Goal: Feedback & Contribution: Submit feedback/report problem

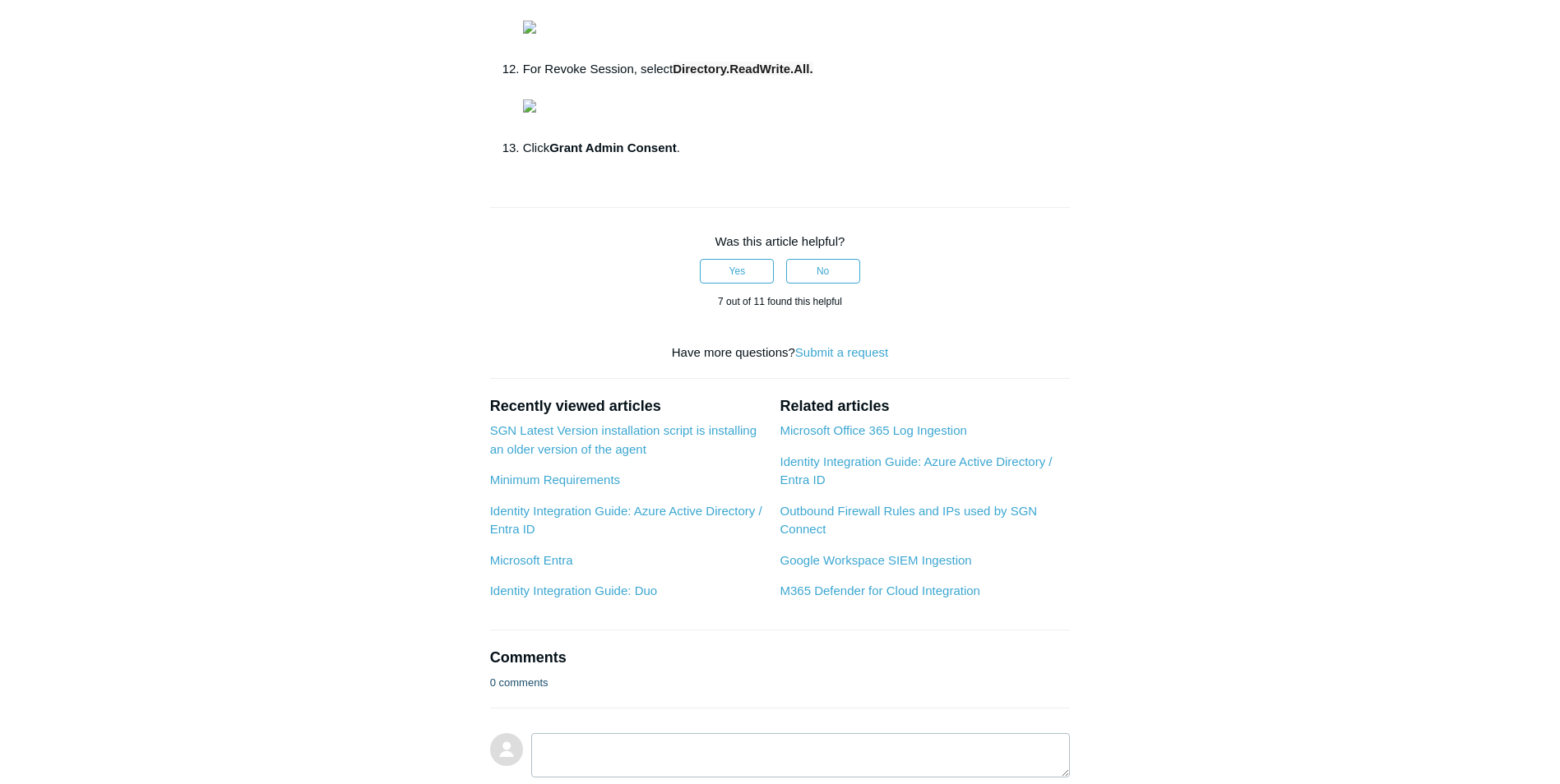
scroll to position [822, 0]
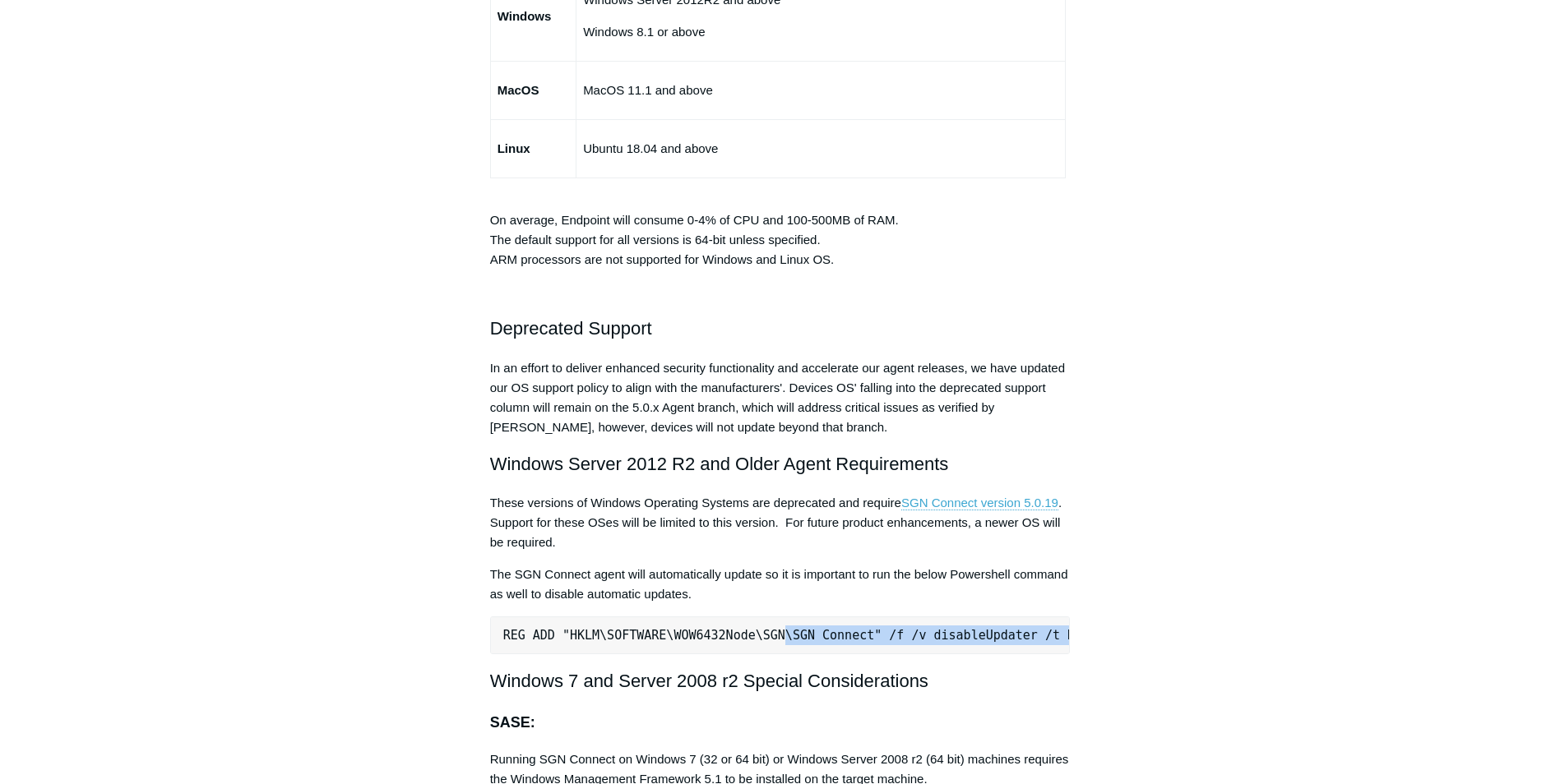
scroll to position [0, 36]
drag, startPoint x: 760, startPoint y: 640, endPoint x: 1097, endPoint y: 628, distance: 337.2
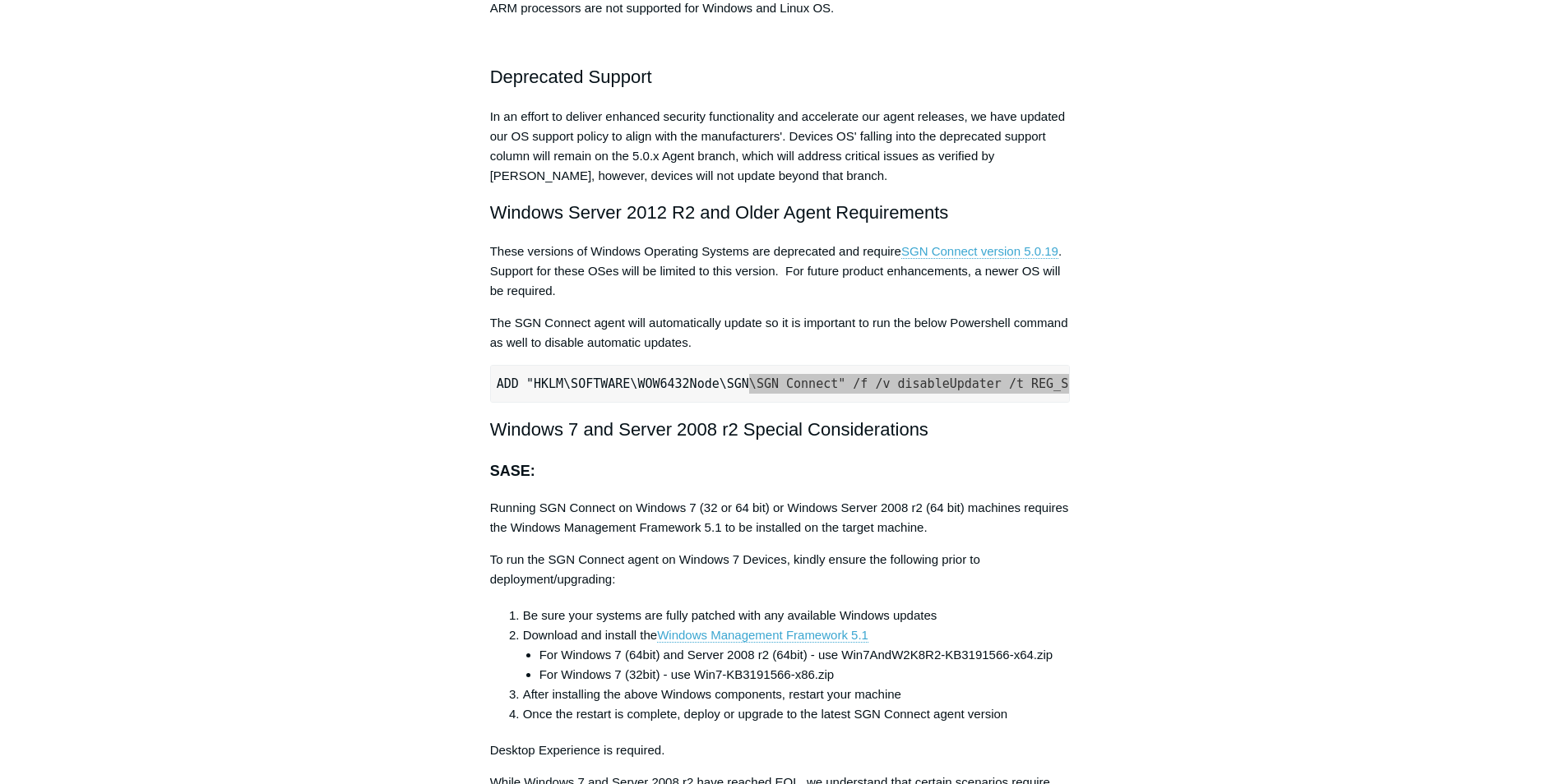
scroll to position [3288, 0]
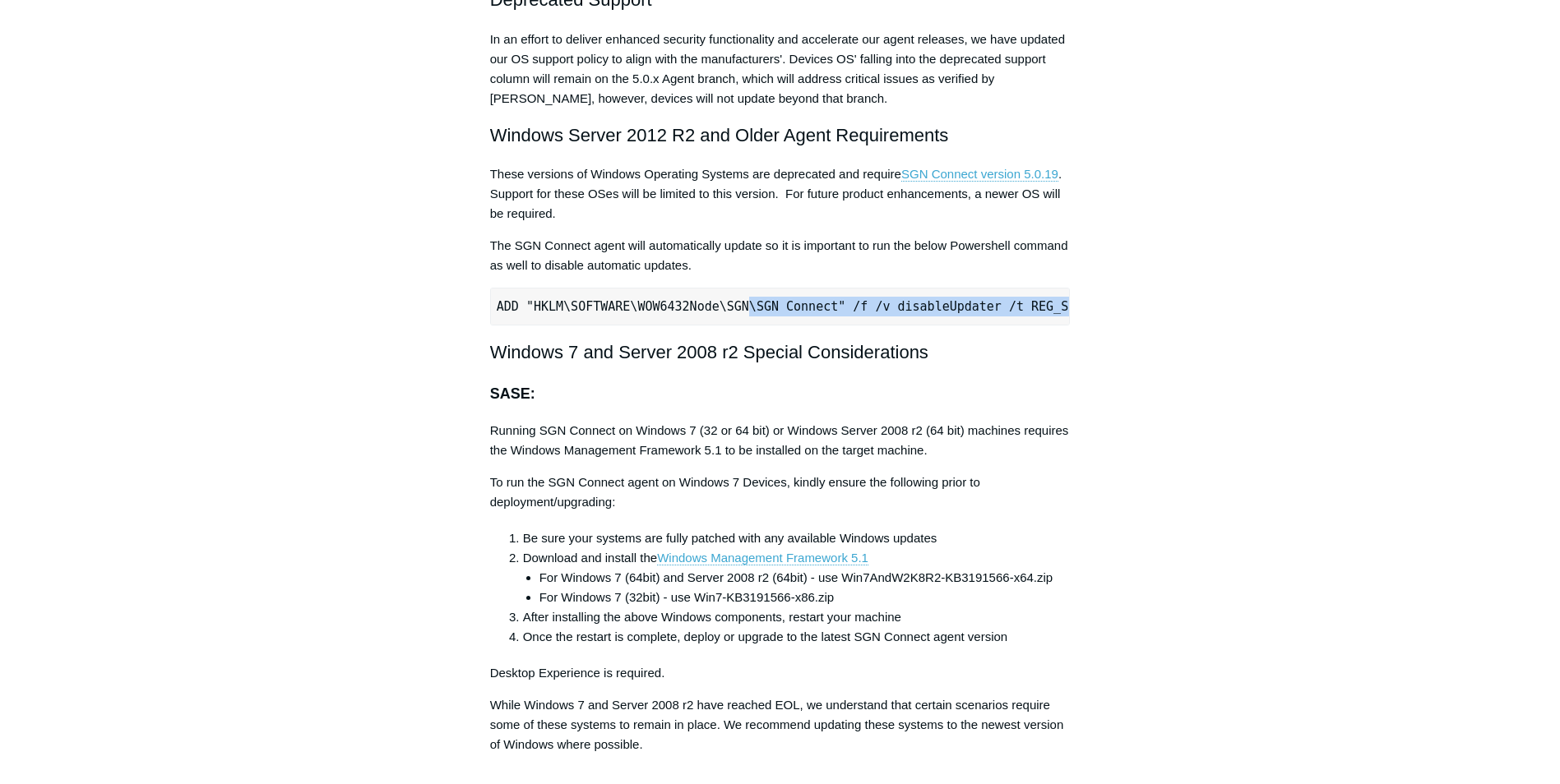
click at [739, 291] on pre "REG ADD "HKLM\SOFTWARE\WOW6432Node\SGN\SGN Connect" /f /v disableUpdater /t REG…" at bounding box center [780, 307] width 581 height 38
drag, startPoint x: 527, startPoint y: 307, endPoint x: 806, endPoint y: 307, distance: 279.0
click at [806, 307] on pre "REG ADD "HKLM\SOFTWARE\WOW6432Node\SGN\SGN Connect" /f /v disableUpdater /t REG…" at bounding box center [780, 307] width 581 height 38
copy pre "HKLM\SOFTWARE\WOW6432Node\SGN\SGN Connect"
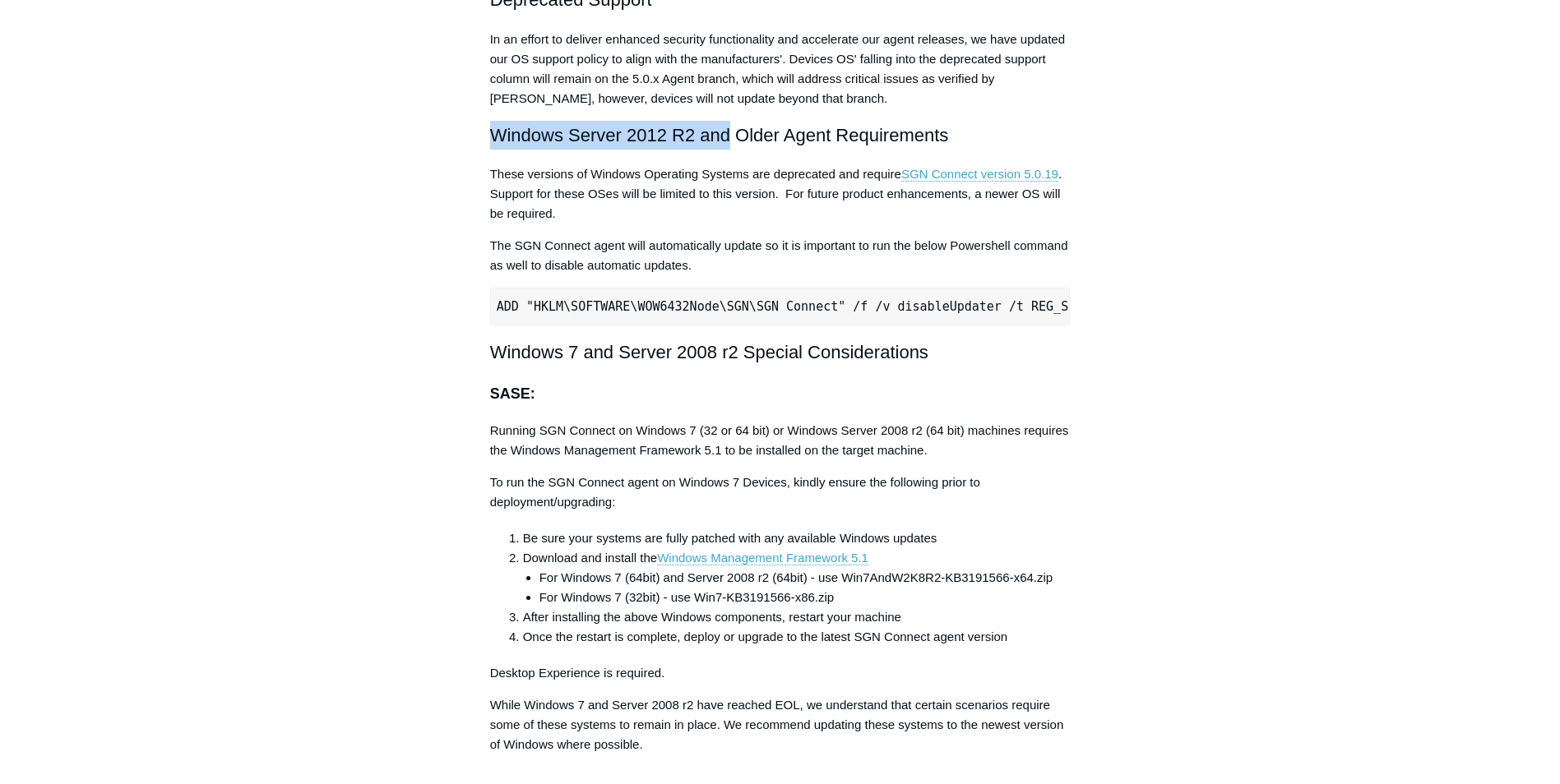
drag, startPoint x: 492, startPoint y: 139, endPoint x: 732, endPoint y: 136, distance: 240.0
click at [732, 136] on h2 "Windows Server 2012 R2 and Older Agent Requirements" at bounding box center [780, 135] width 581 height 29
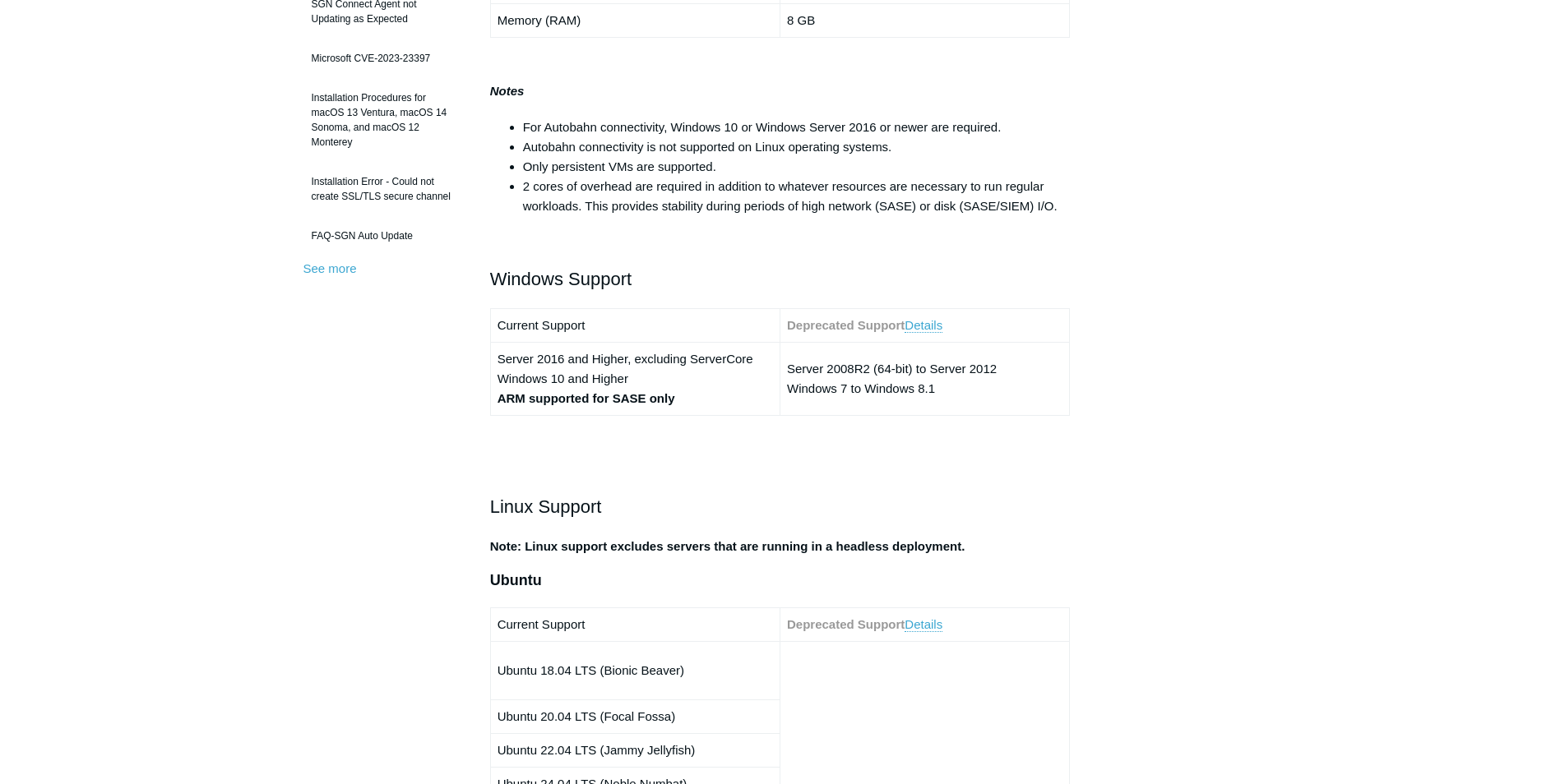
scroll to position [493, 0]
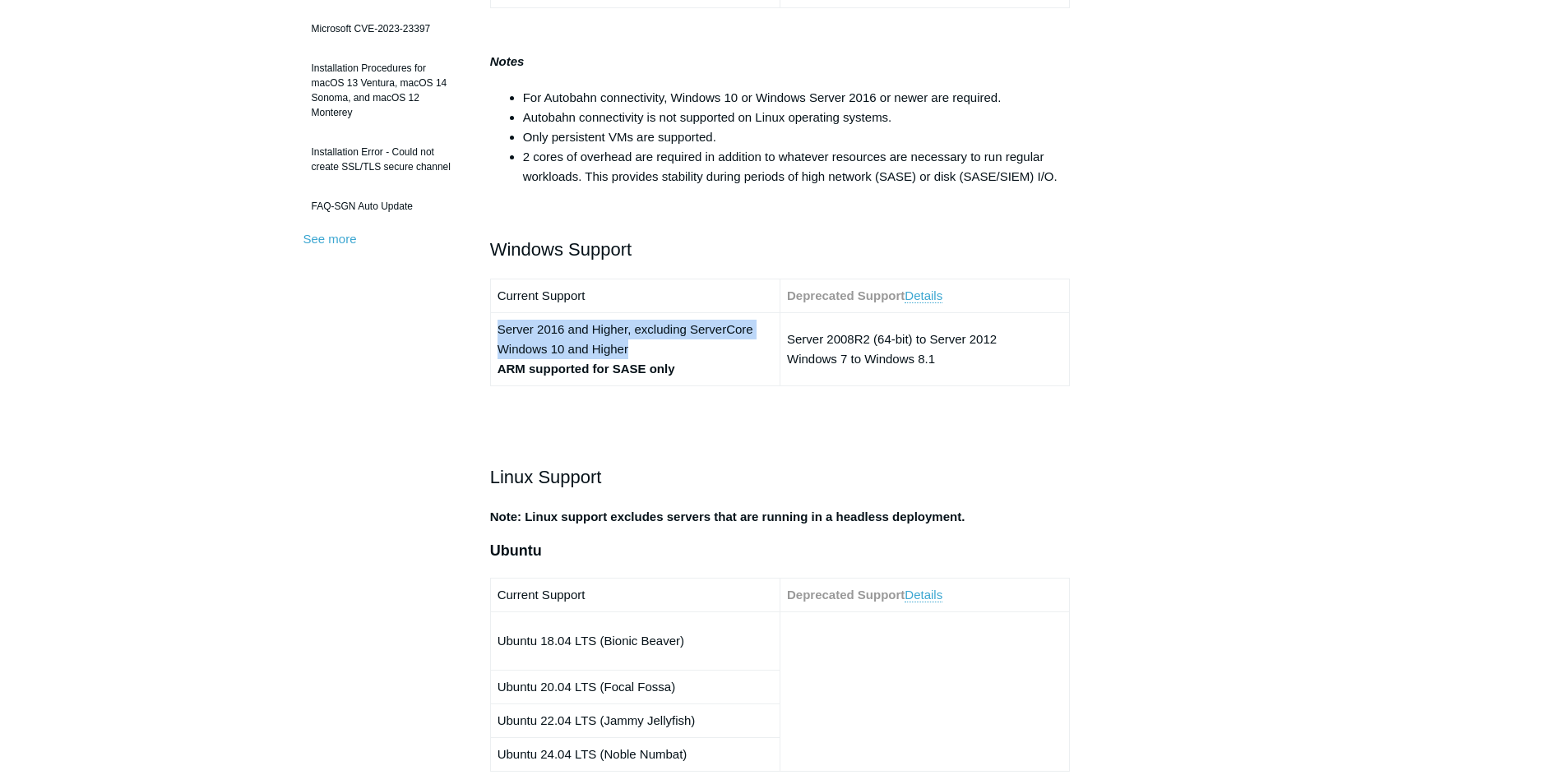
drag, startPoint x: 495, startPoint y: 328, endPoint x: 738, endPoint y: 351, distance: 244.1
click at [738, 351] on td "Server 2016 and Higher, excluding ServerCore Windows 10 and Higher ARM supporte…" at bounding box center [635, 349] width 290 height 73
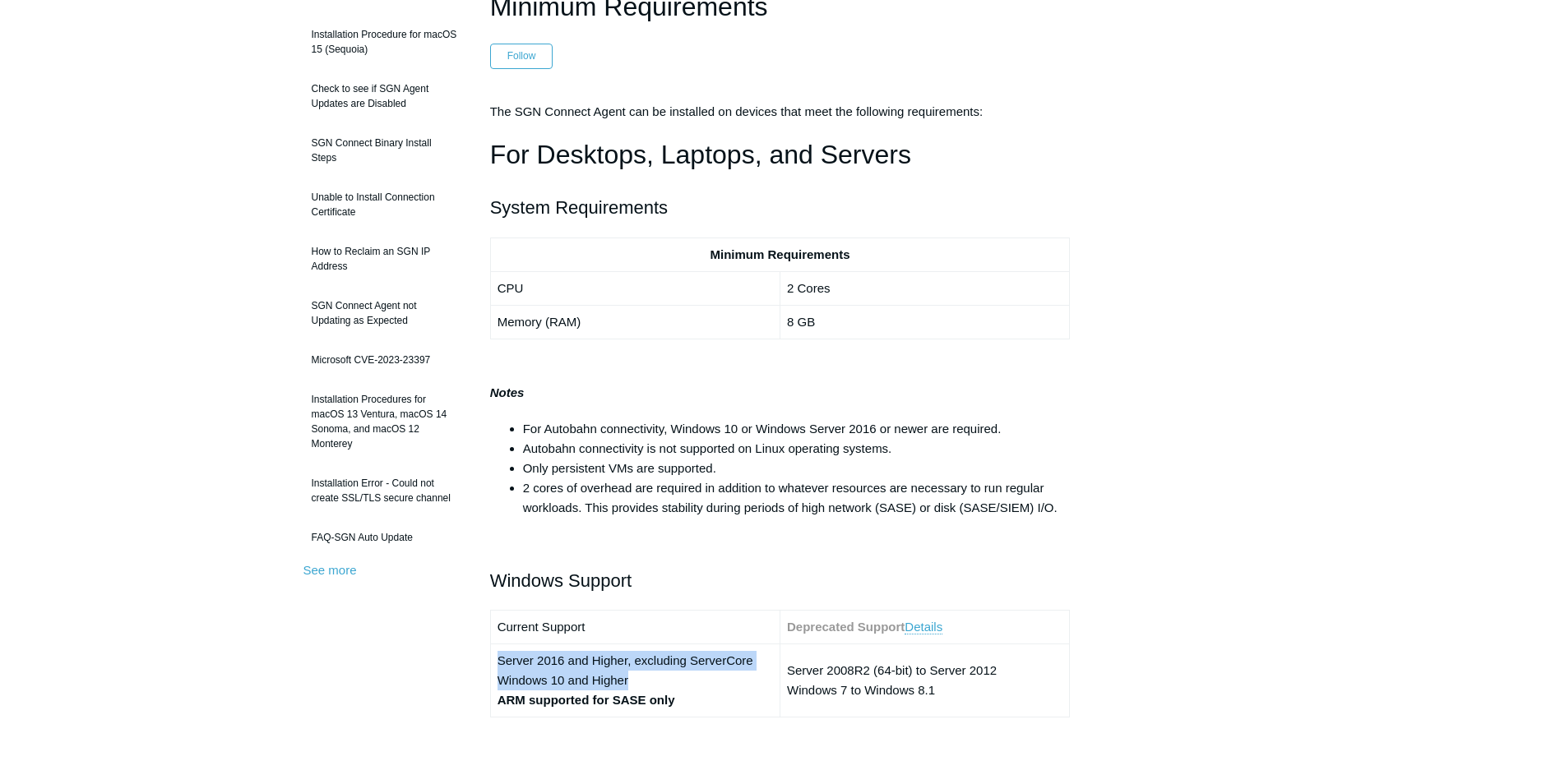
scroll to position [0, 0]
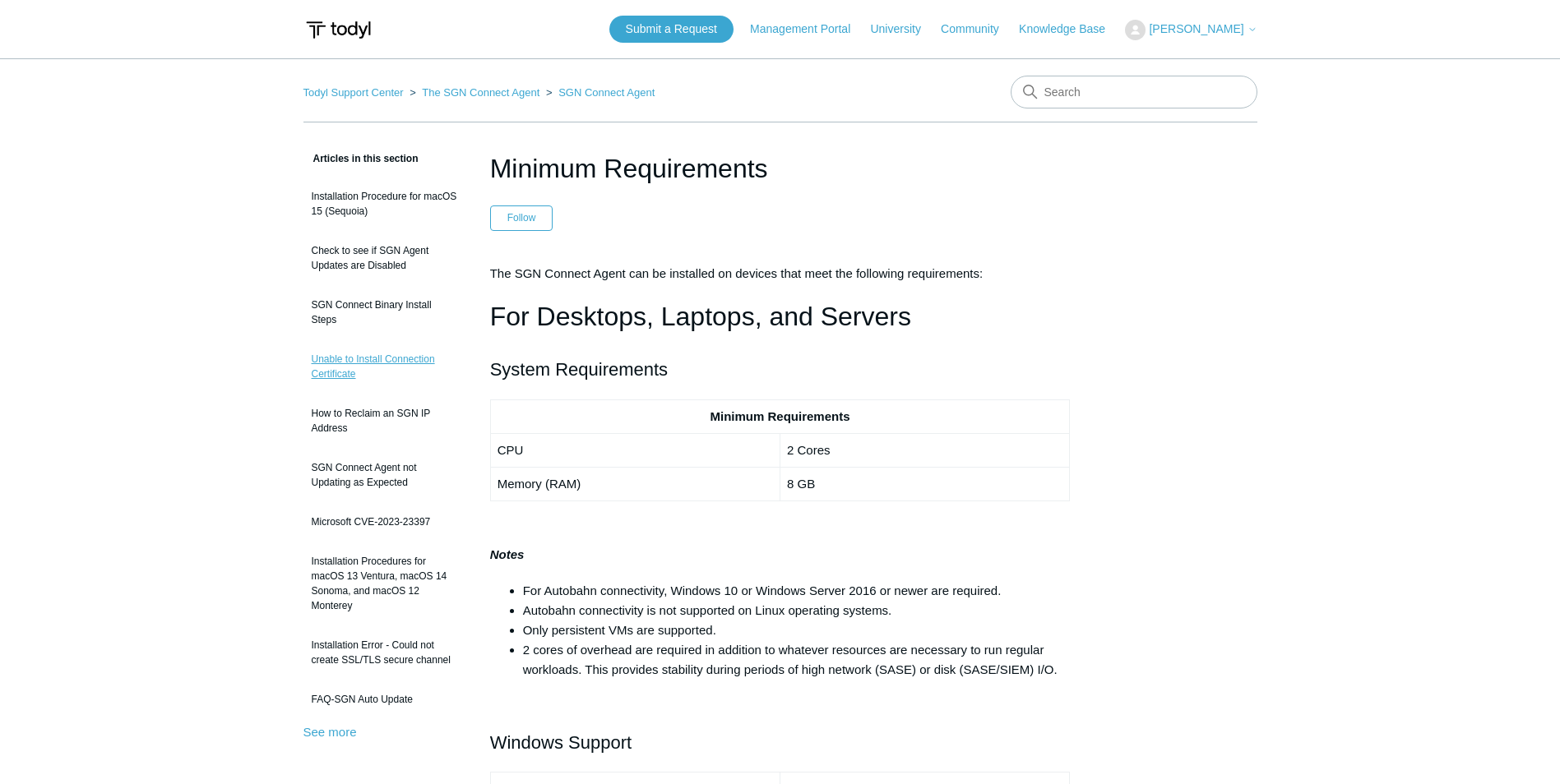
click at [338, 365] on link "Unable to Install Connection Certificate" at bounding box center [385, 367] width 162 height 46
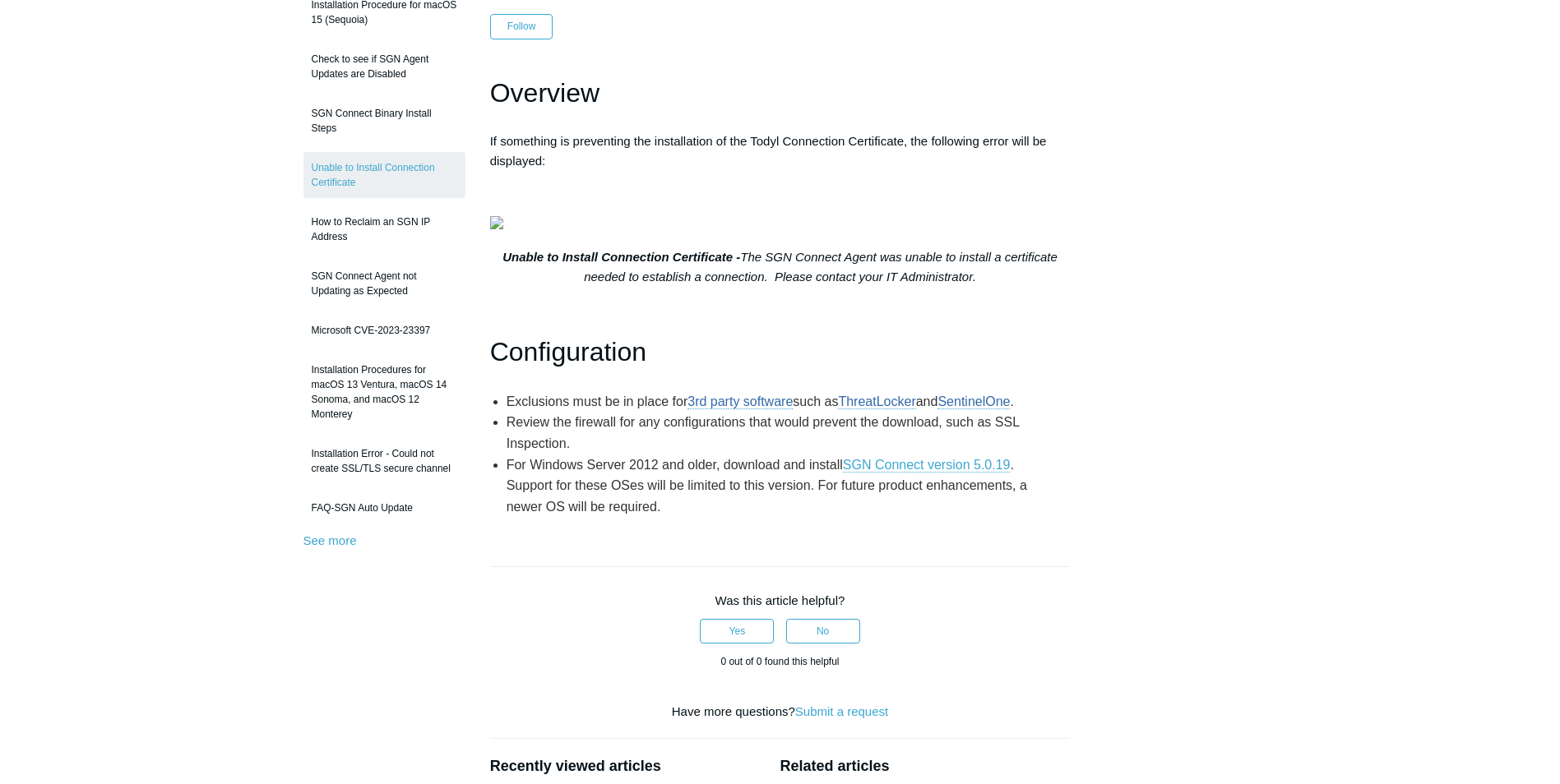
scroll to position [164, 0]
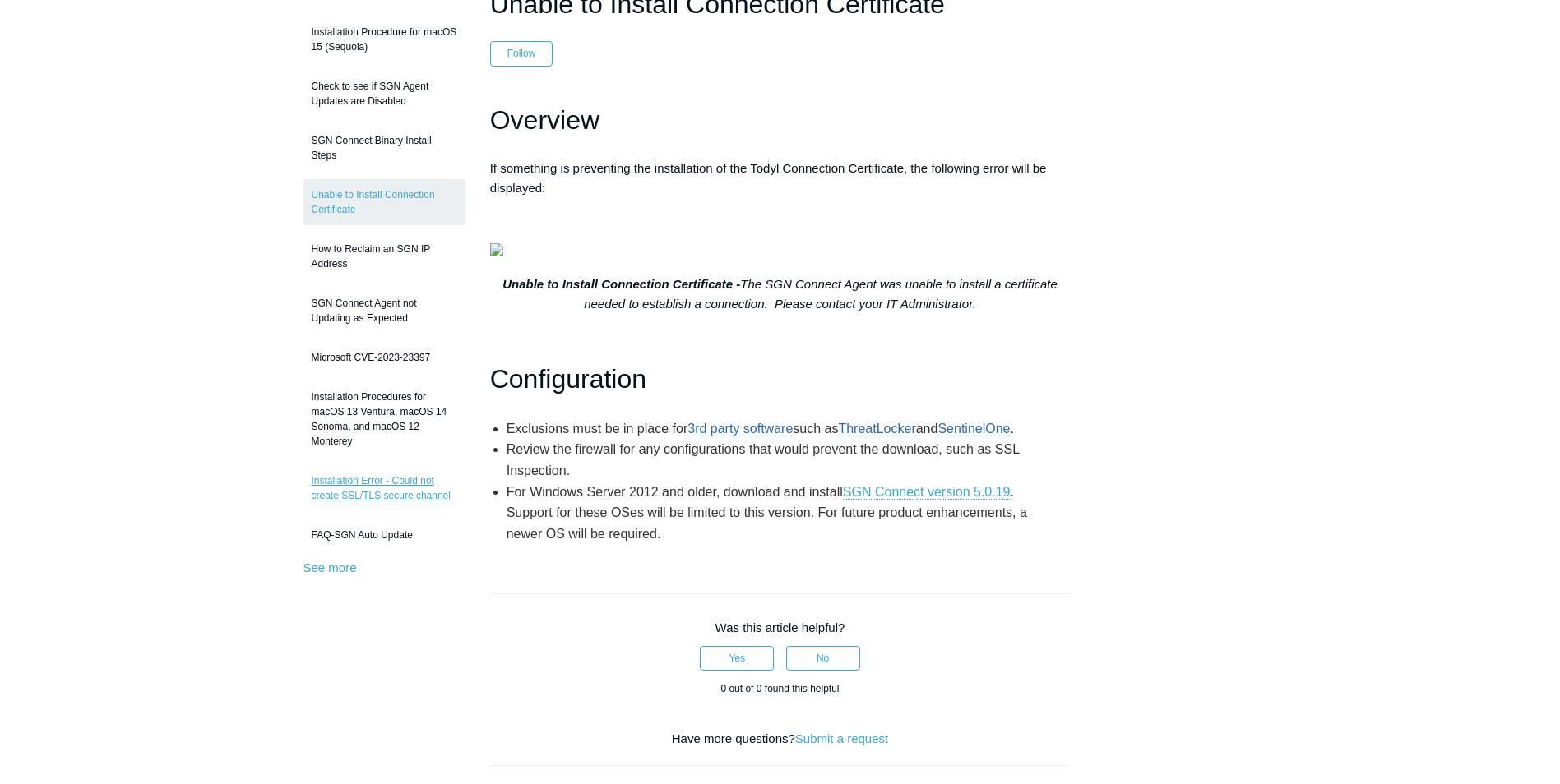
click at [404, 493] on link "Installation Error - Could not create SSL/TLS secure channel" at bounding box center [385, 489] width 162 height 46
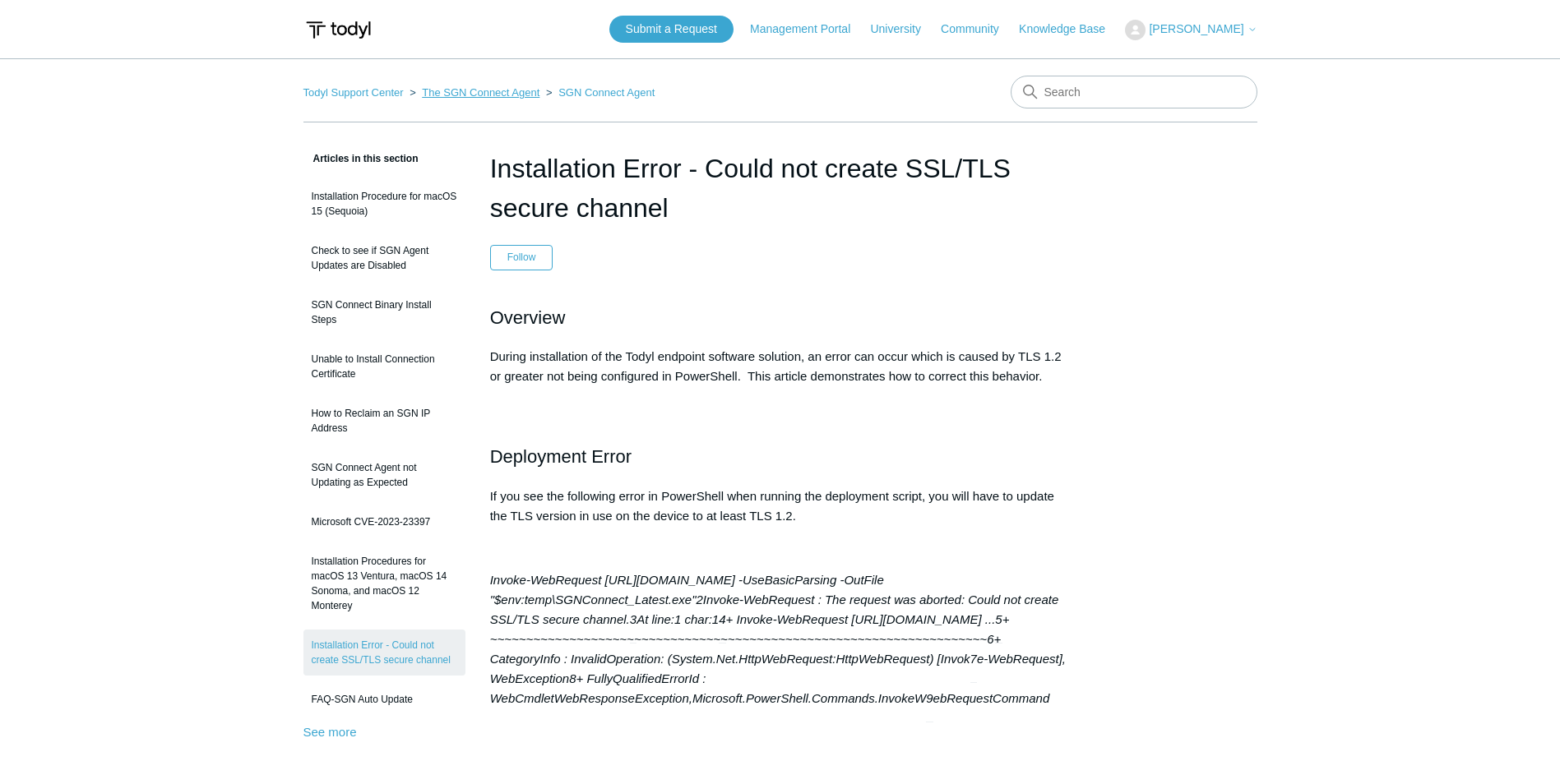
click at [505, 93] on link "The SGN Connect Agent" at bounding box center [480, 92] width 118 height 12
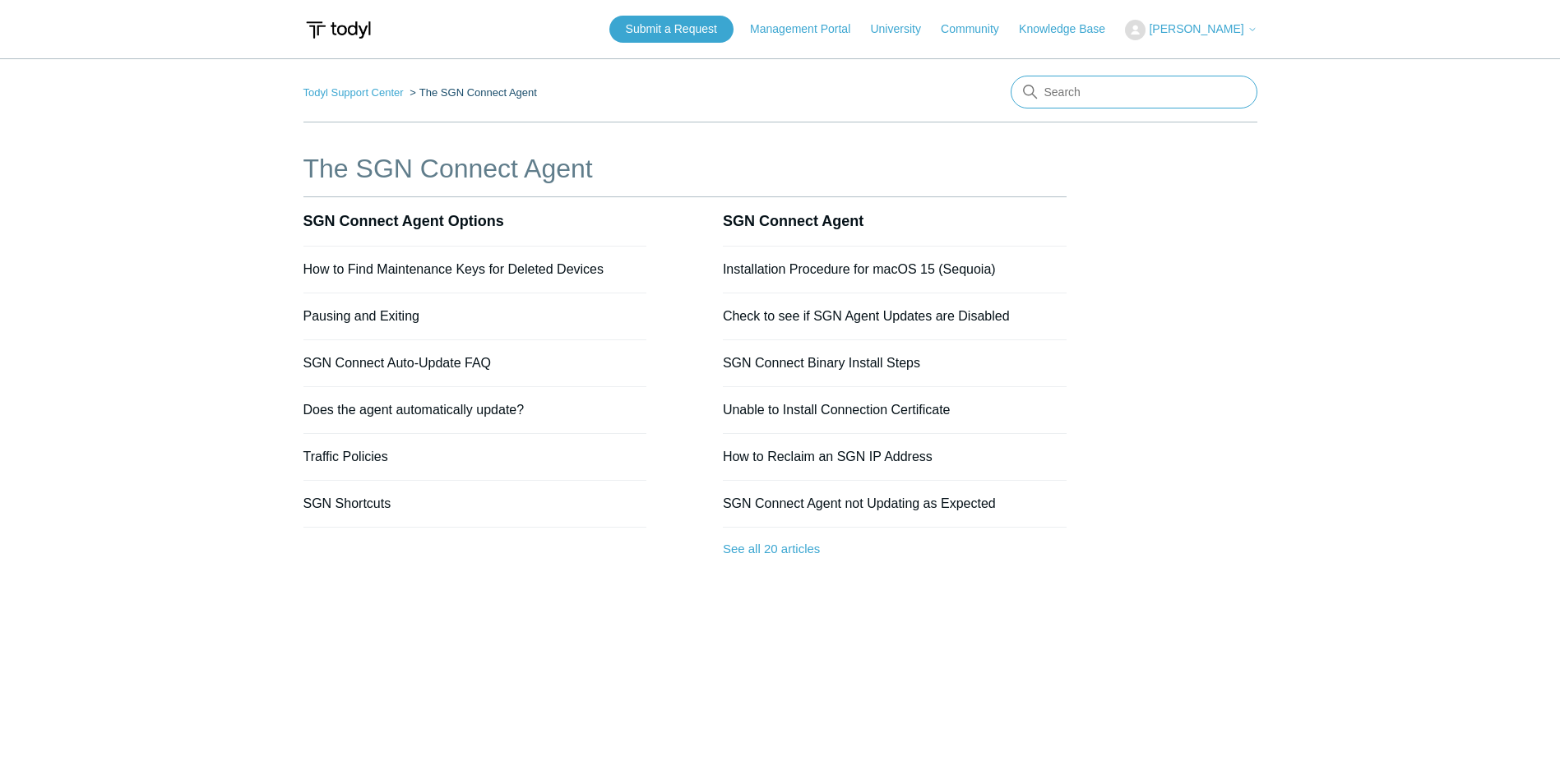
click at [1126, 92] on input "Search" at bounding box center [1134, 91] width 247 height 33
click at [1090, 92] on input "Search" at bounding box center [1134, 91] width 247 height 33
click at [1141, 102] on input "certificate" at bounding box center [1134, 91] width 247 height 33
type input "certificate"
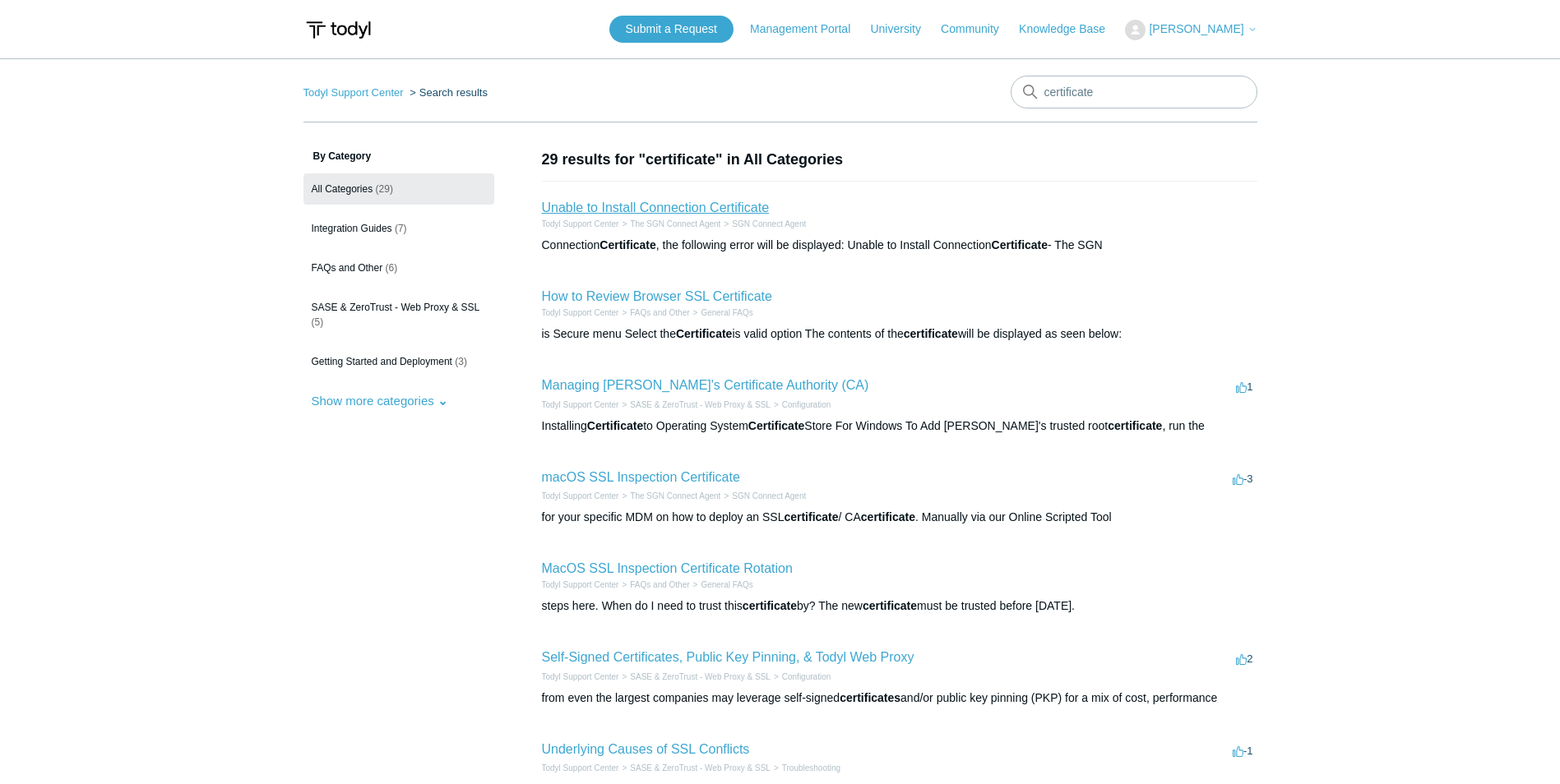
click at [741, 211] on link "Unable to Install Connection Certificate" at bounding box center [655, 207] width 228 height 14
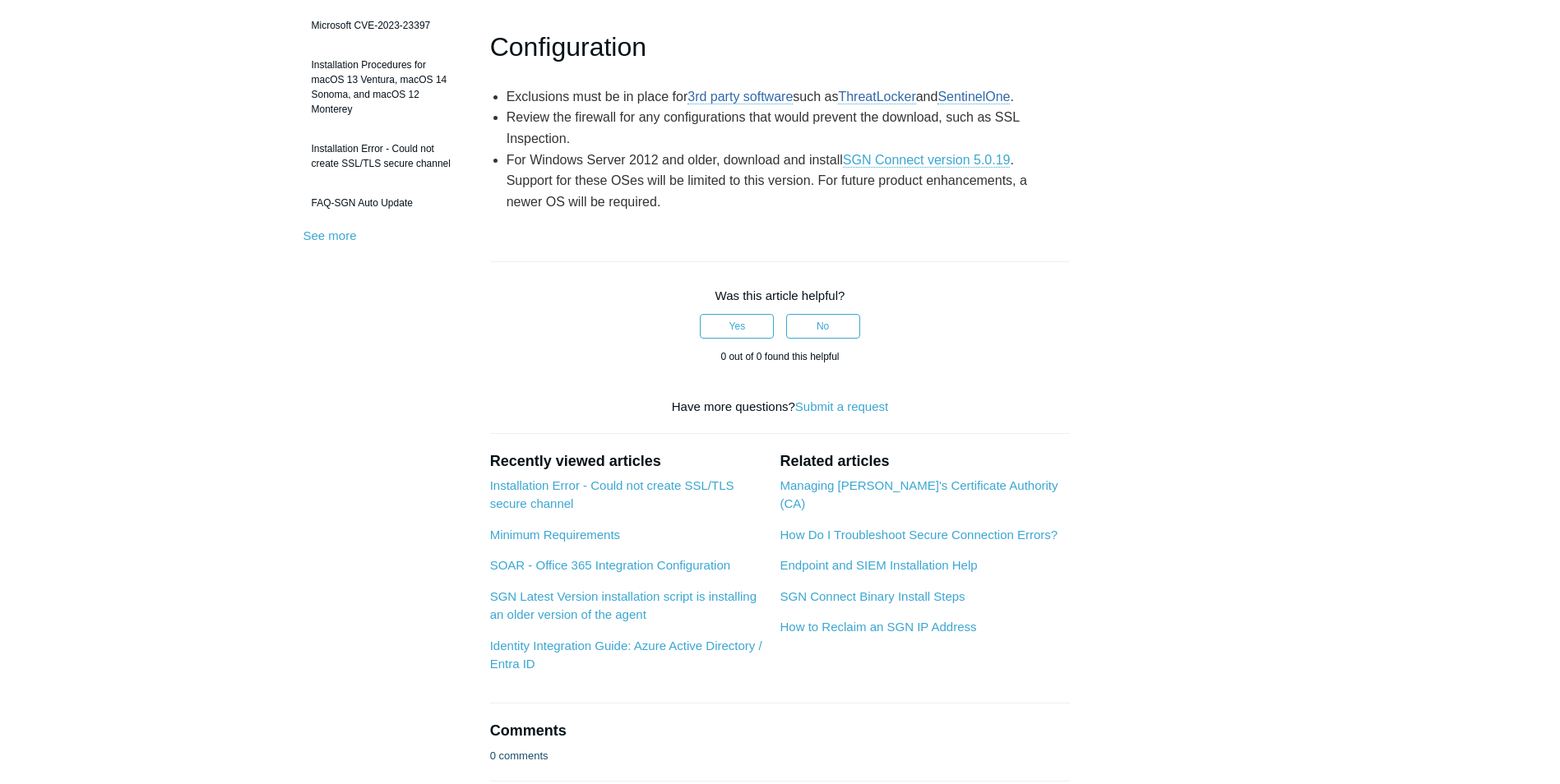
scroll to position [796, 0]
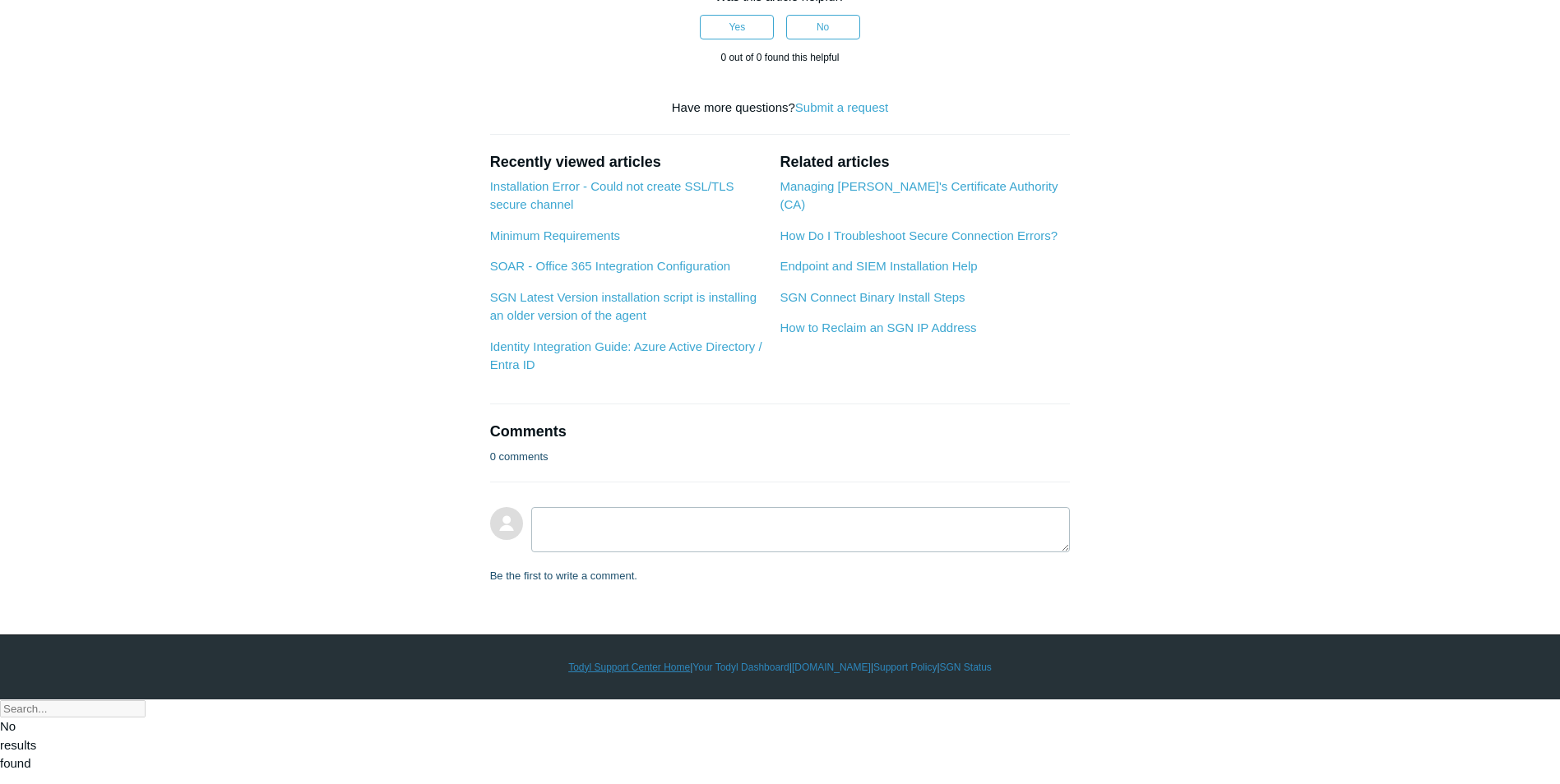
click at [629, 675] on link "Todyl Support Center Home" at bounding box center [629, 668] width 122 height 15
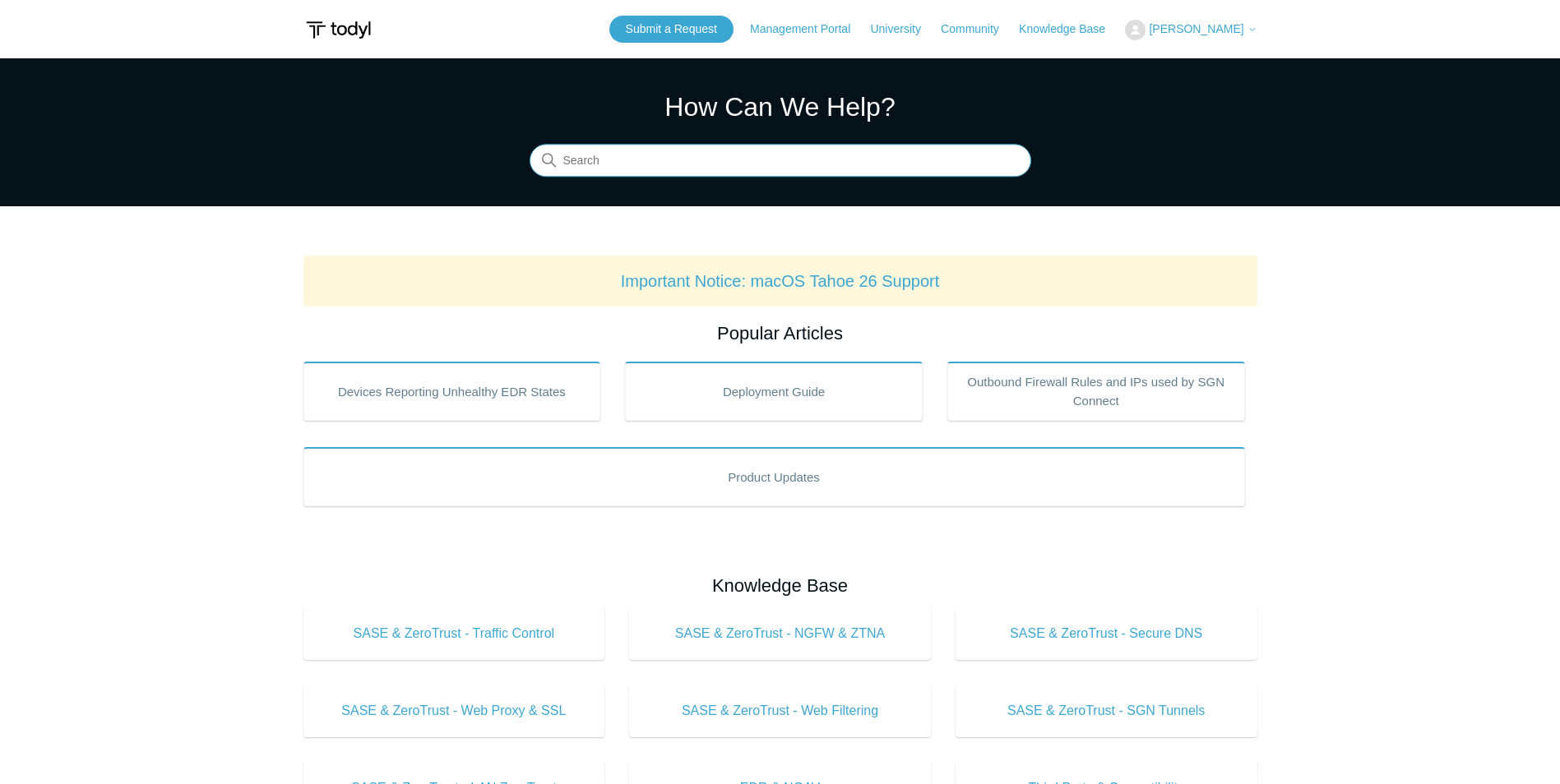
click at [743, 167] on input "Search" at bounding box center [780, 161] width 502 height 33
type input "certificate"
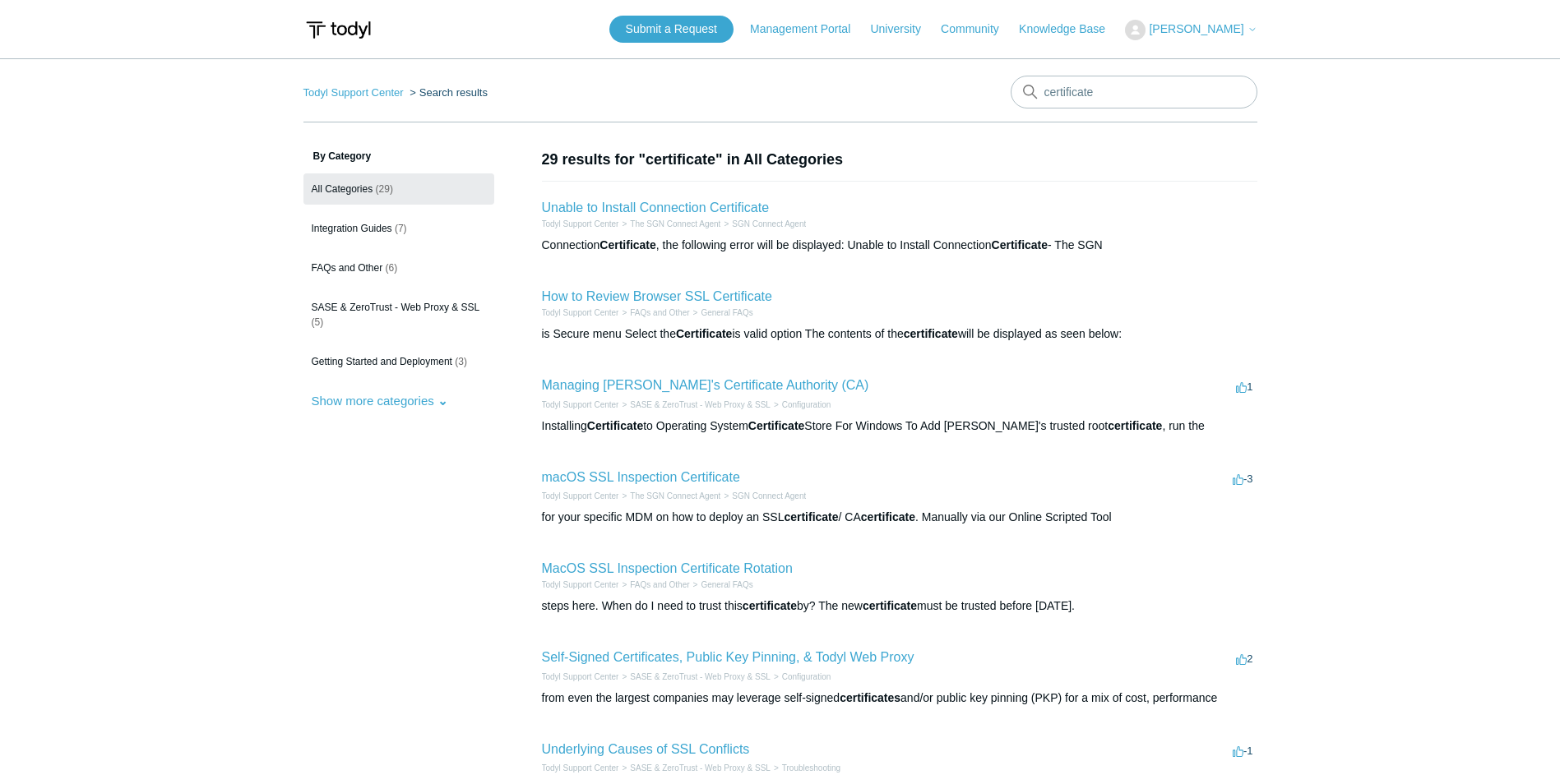
click at [1248, 33] on icon at bounding box center [1252, 30] width 10 height 10
click at [1254, 60] on link "My Support Requests" at bounding box center [1206, 64] width 161 height 29
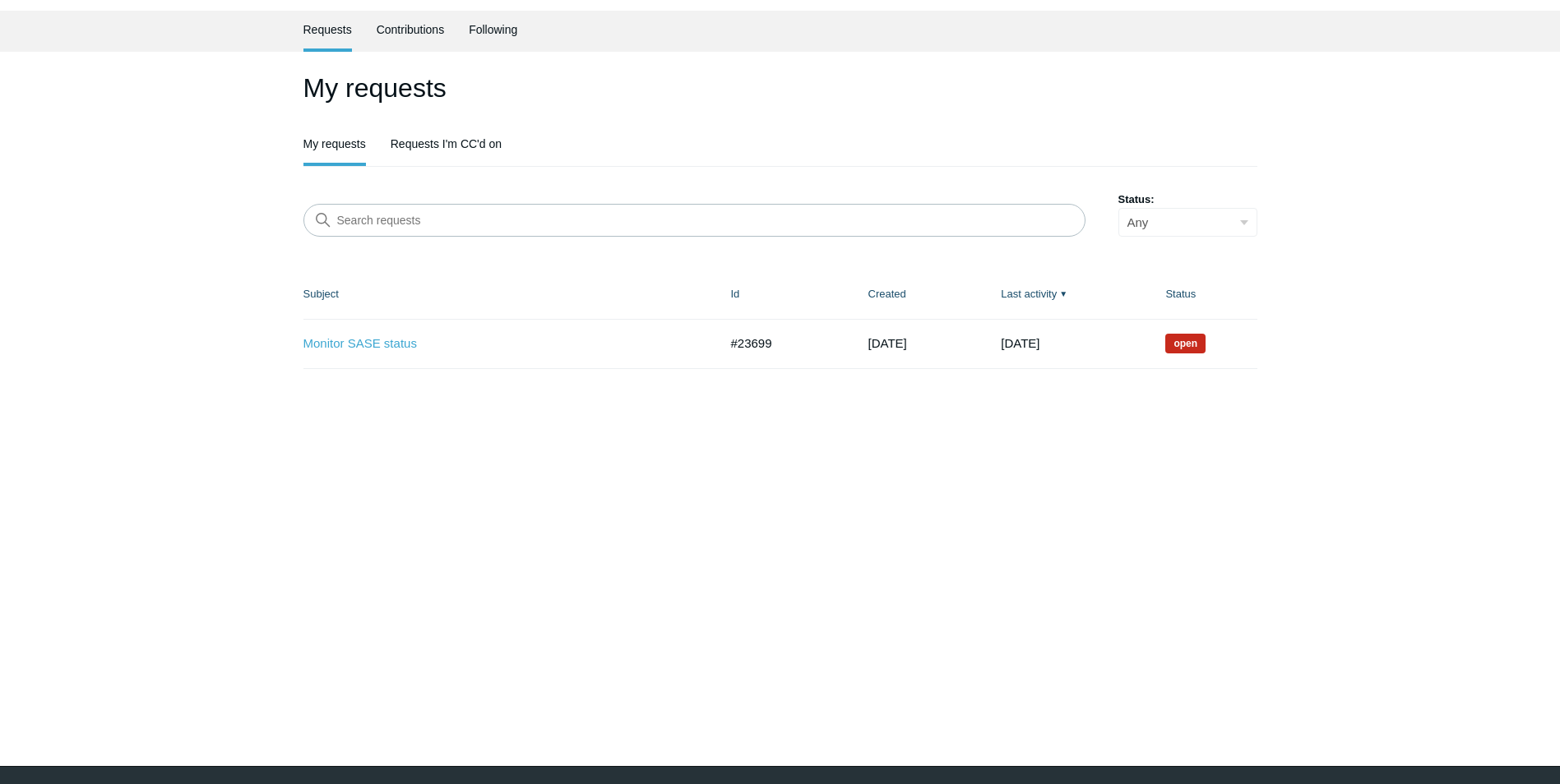
scroll to position [95, 0]
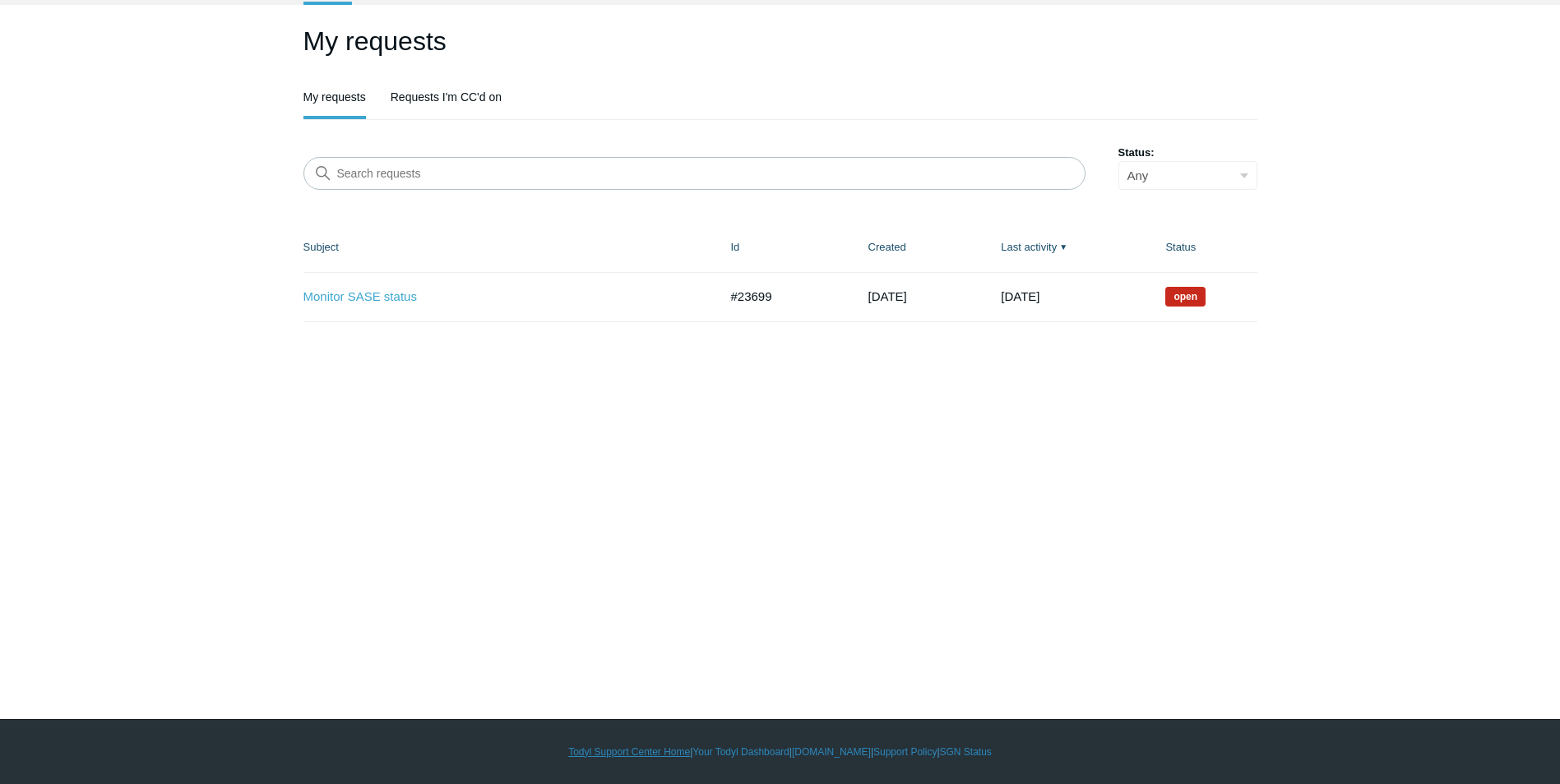
click at [617, 751] on link "Todyl Support Center Home" at bounding box center [629, 752] width 122 height 15
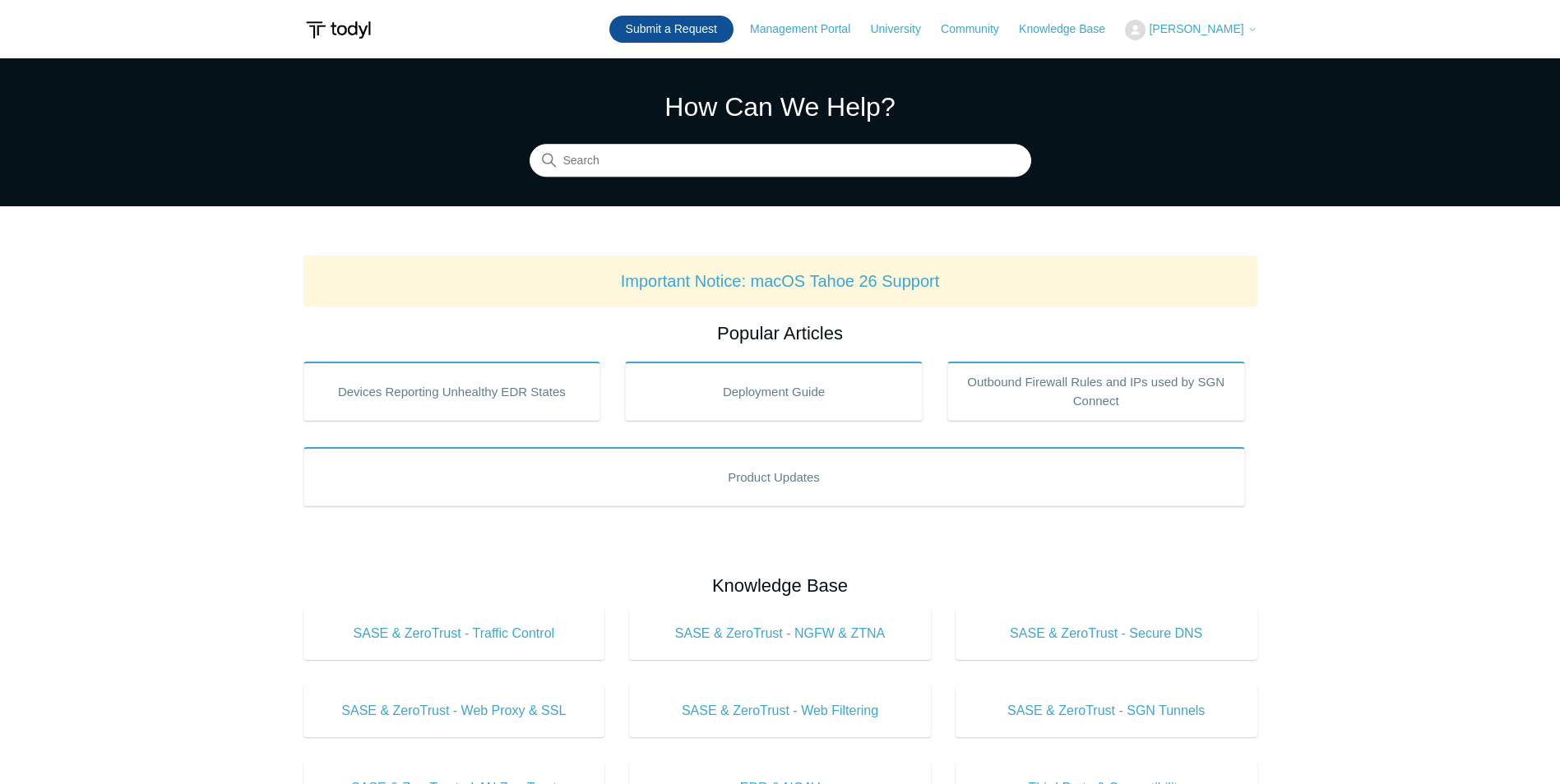
click at [709, 27] on link "Submit a Request" at bounding box center [672, 29] width 125 height 27
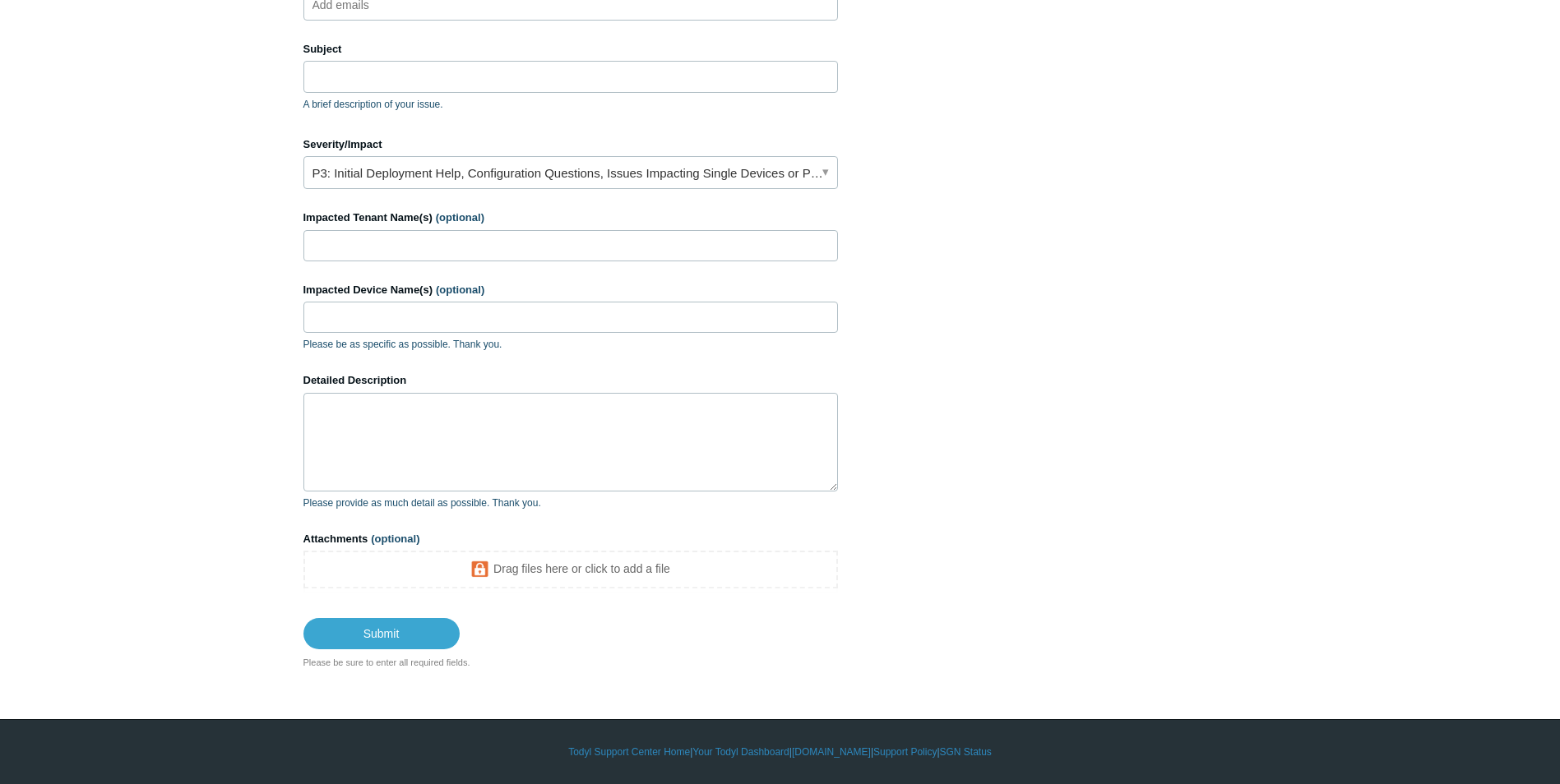
type input "[EMAIL_ADDRESS][DOMAIN_NAME]"
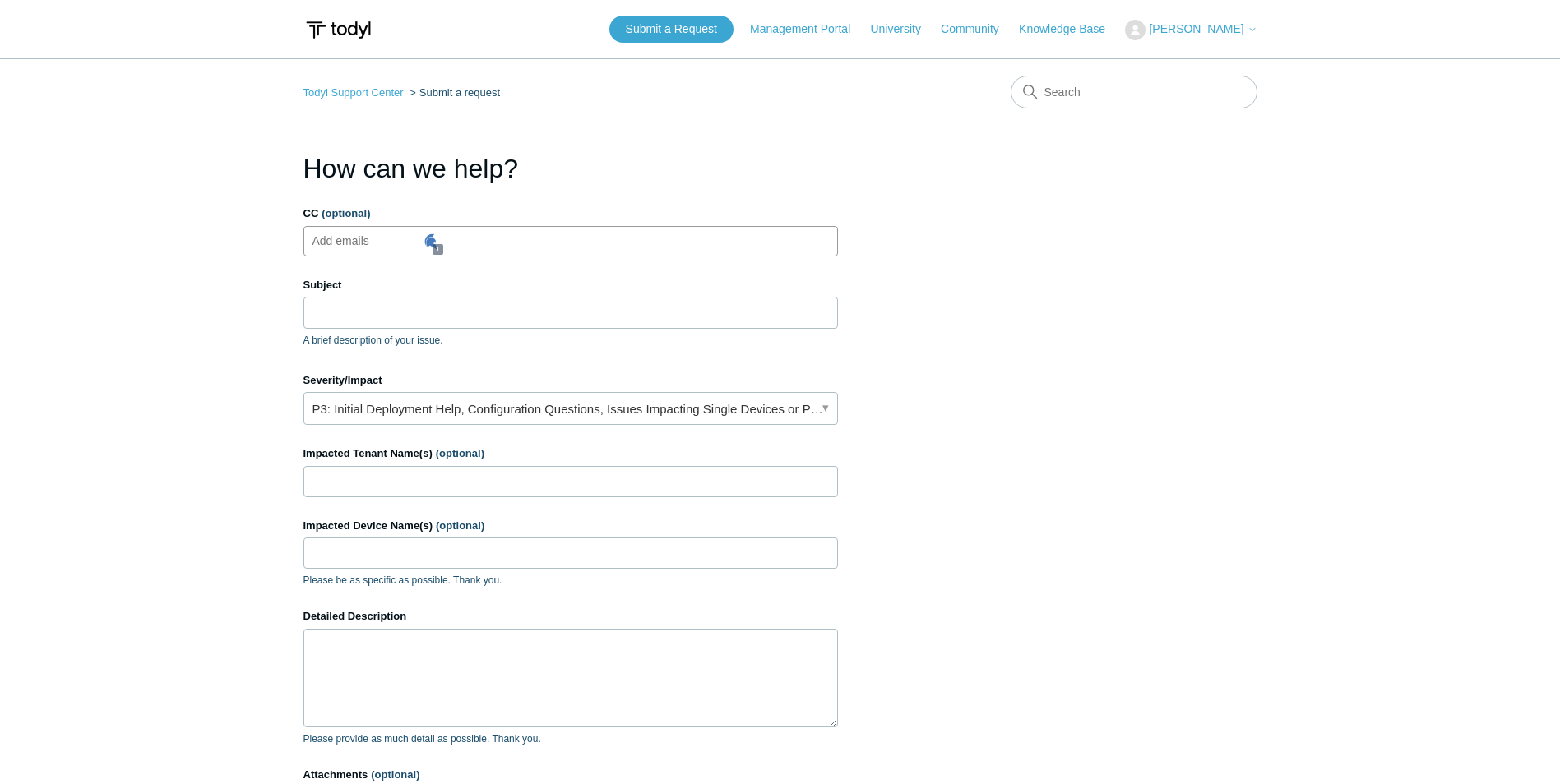
click at [340, 213] on span "(optional)" at bounding box center [346, 213] width 48 height 12
click at [340, 229] on input "CC (optional)" at bounding box center [374, 241] width 138 height 25
click at [312, 210] on label "CC (optional)" at bounding box center [570, 214] width 534 height 17
click at [504, 229] on input "CC (optional)" at bounding box center [524, 241] width 41 height 25
type input "peter@trotsit.nl"
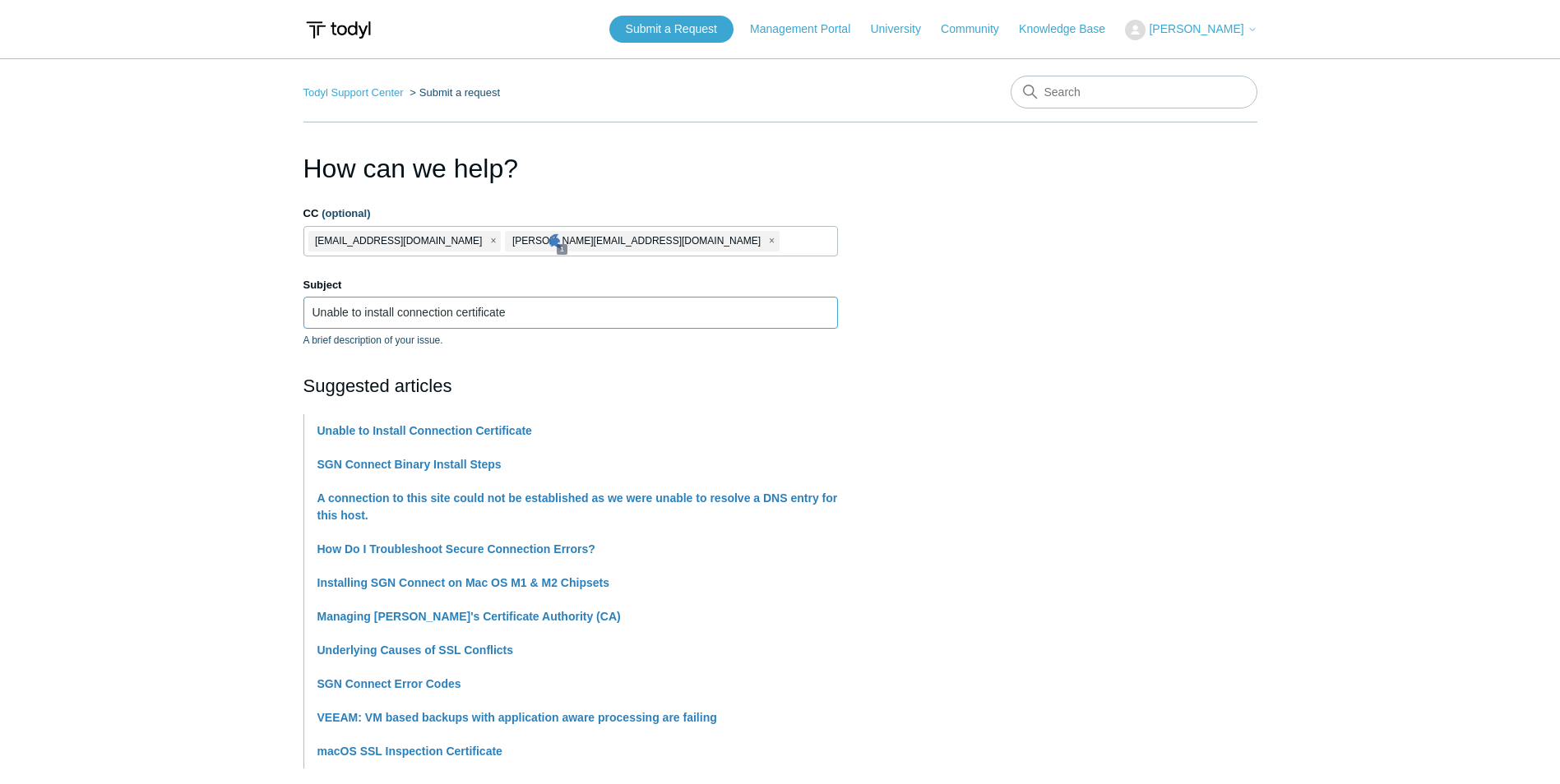
type input "Unable to install connection certificate"
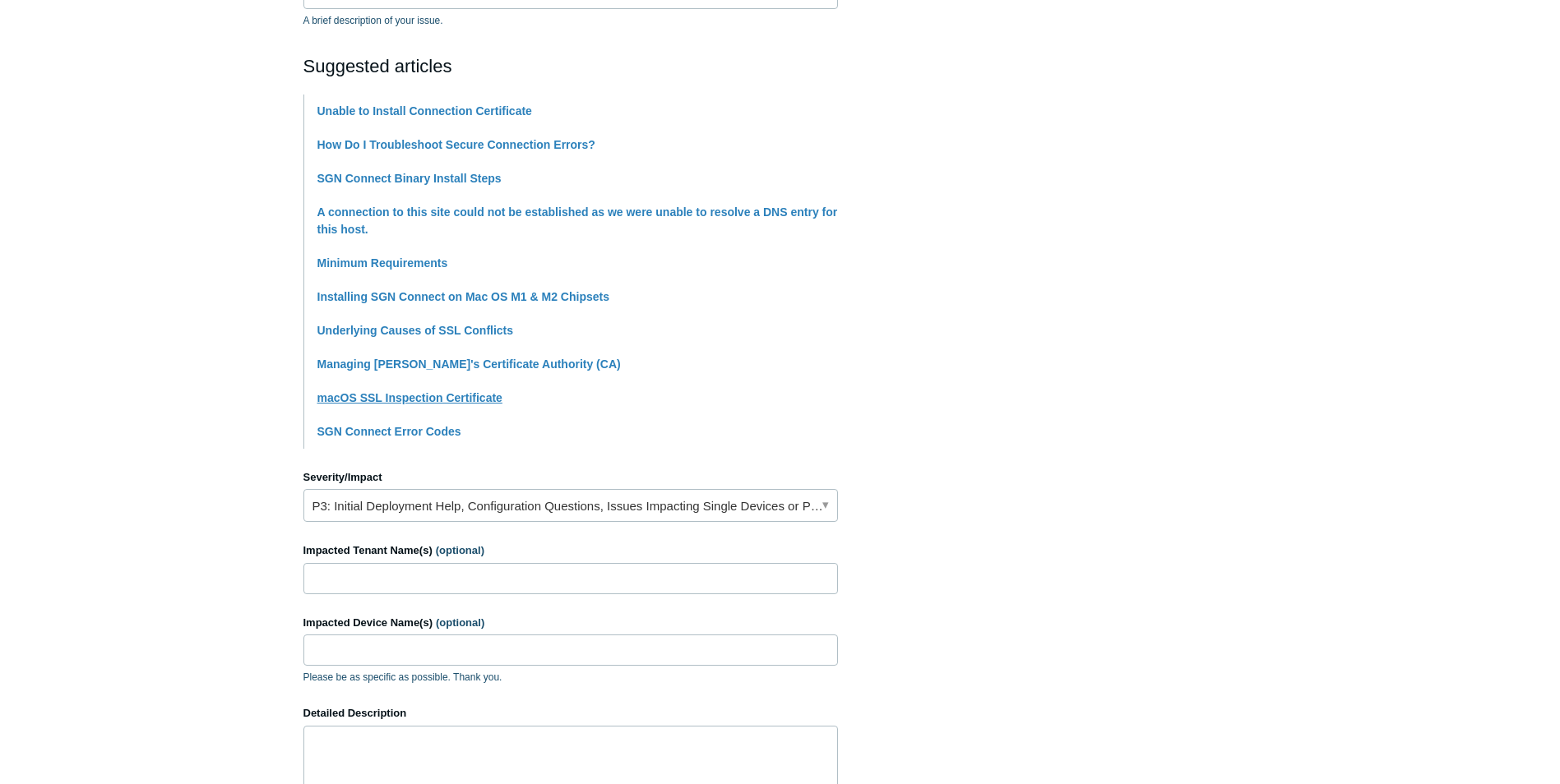
scroll to position [576, 0]
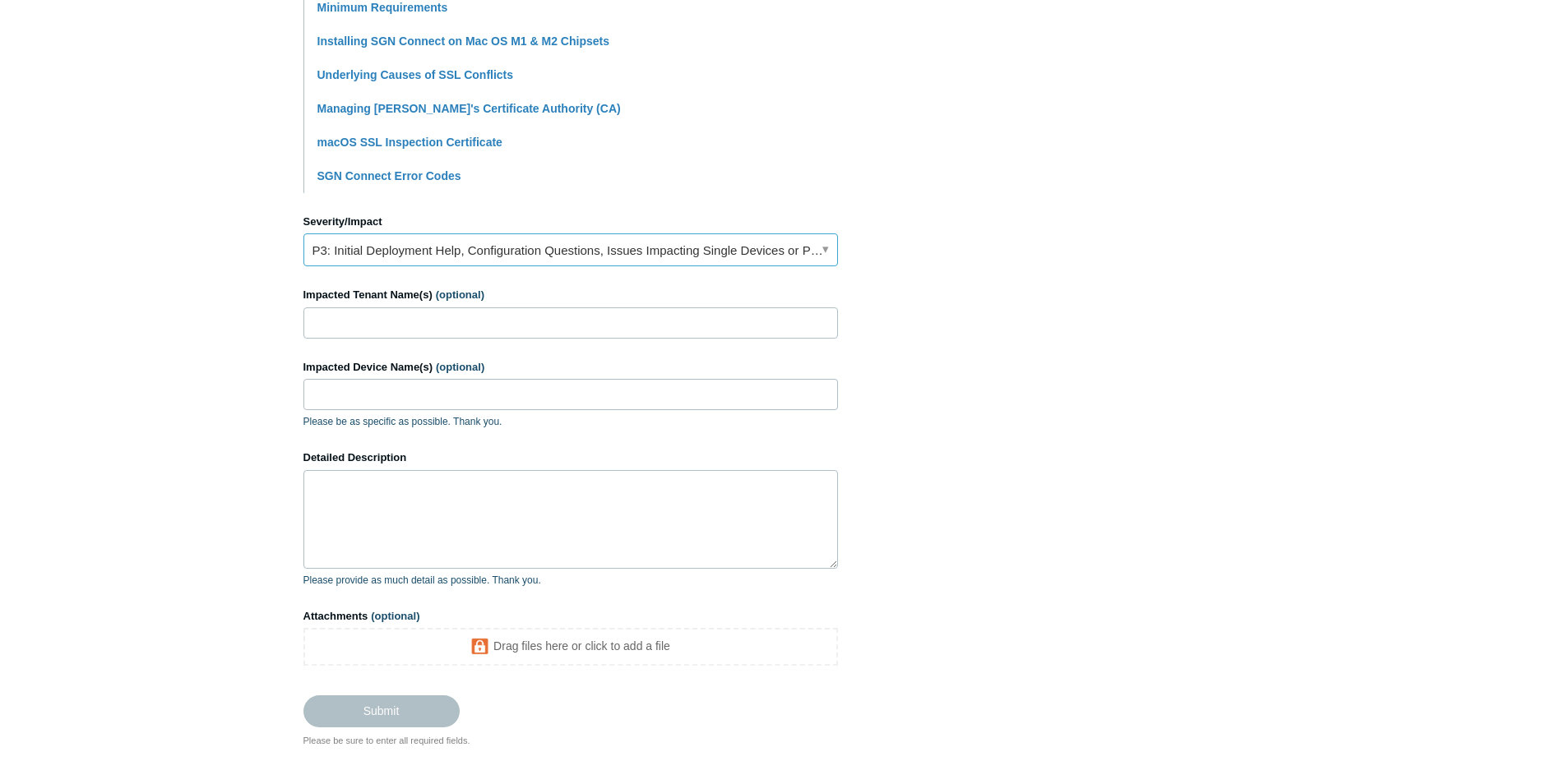
click at [429, 253] on link "P3: Initial Deployment Help, Configuration Questions, Issues Impacting Single D…" at bounding box center [570, 249] width 534 height 33
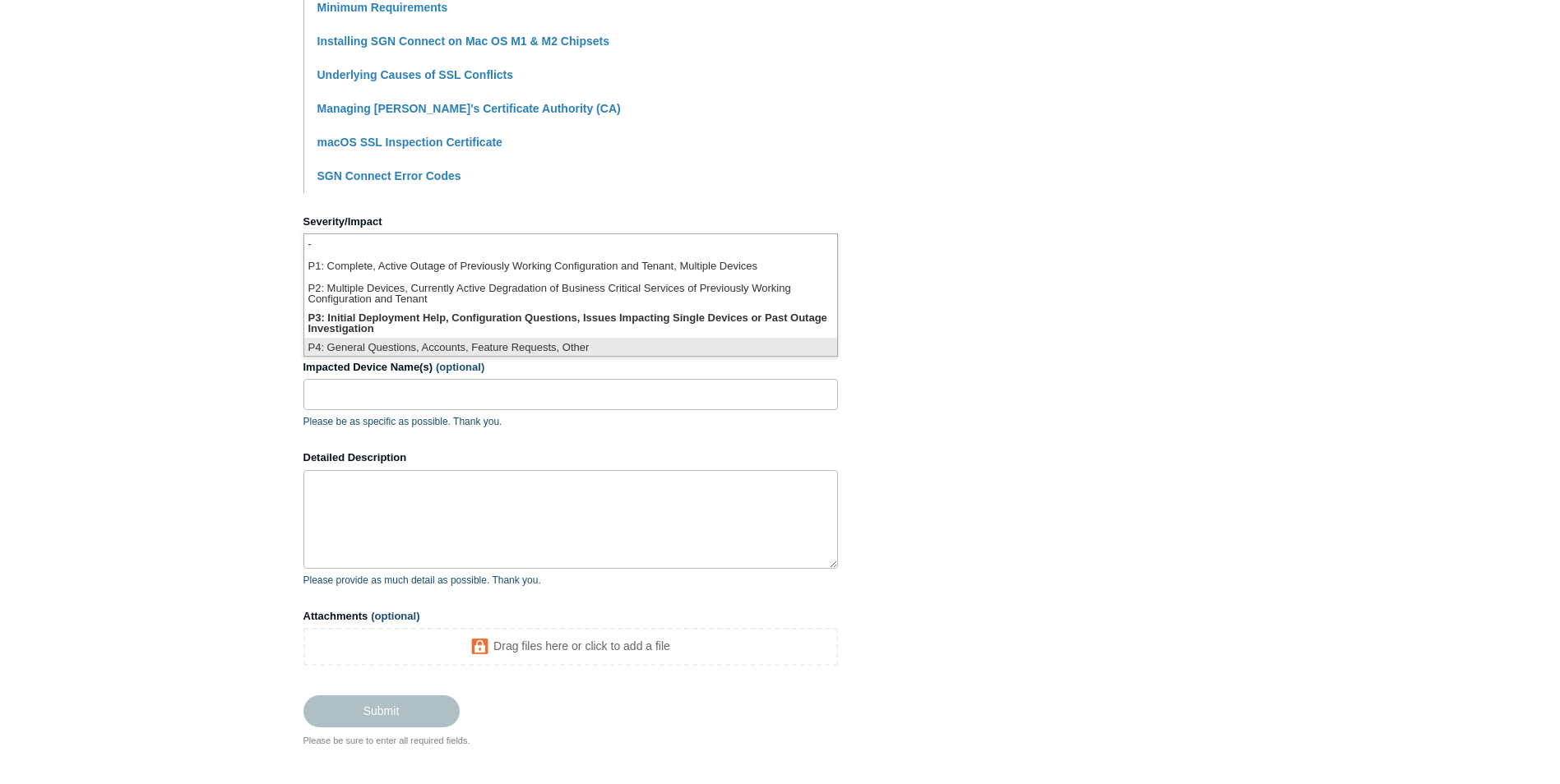
scroll to position [4, 0]
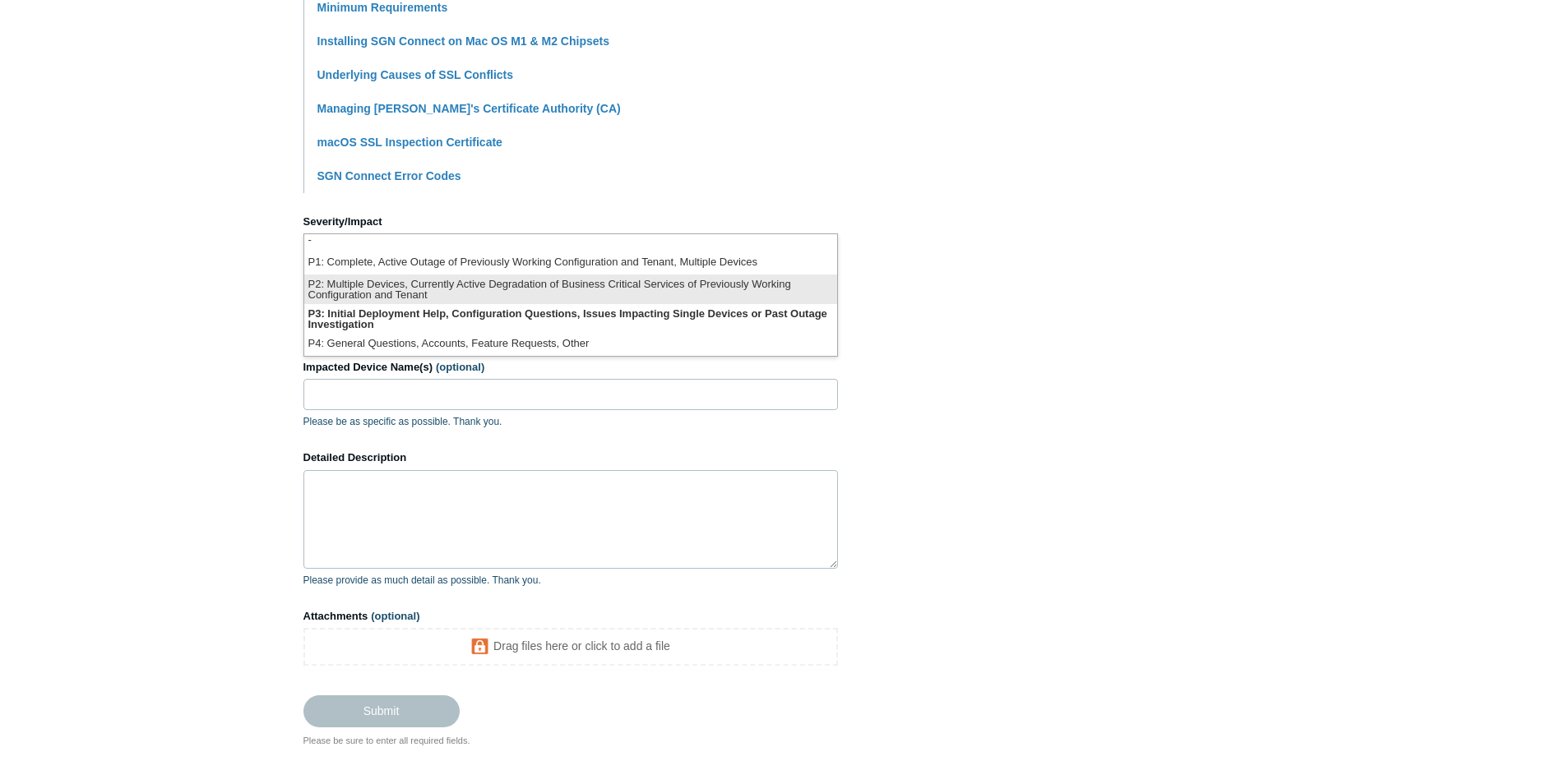
click at [459, 280] on li "P2: Multiple Devices, Currently Active Degradation of Business Critical Service…" at bounding box center [570, 290] width 532 height 30
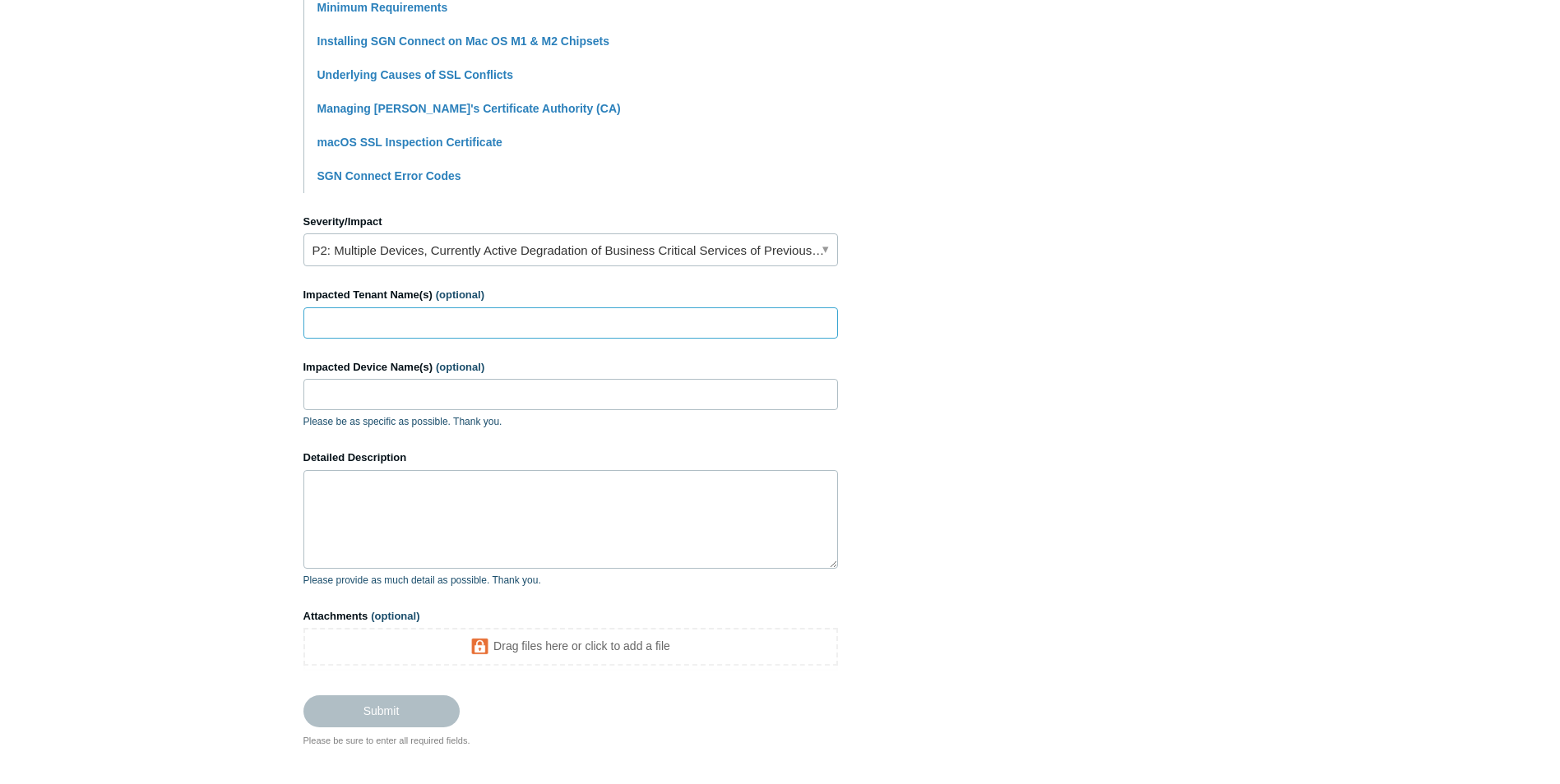
click at [439, 318] on input "Impacted Tenant Name(s) (optional)" at bounding box center [570, 323] width 534 height 32
type input "Grayvis"
type input "SRV5839"
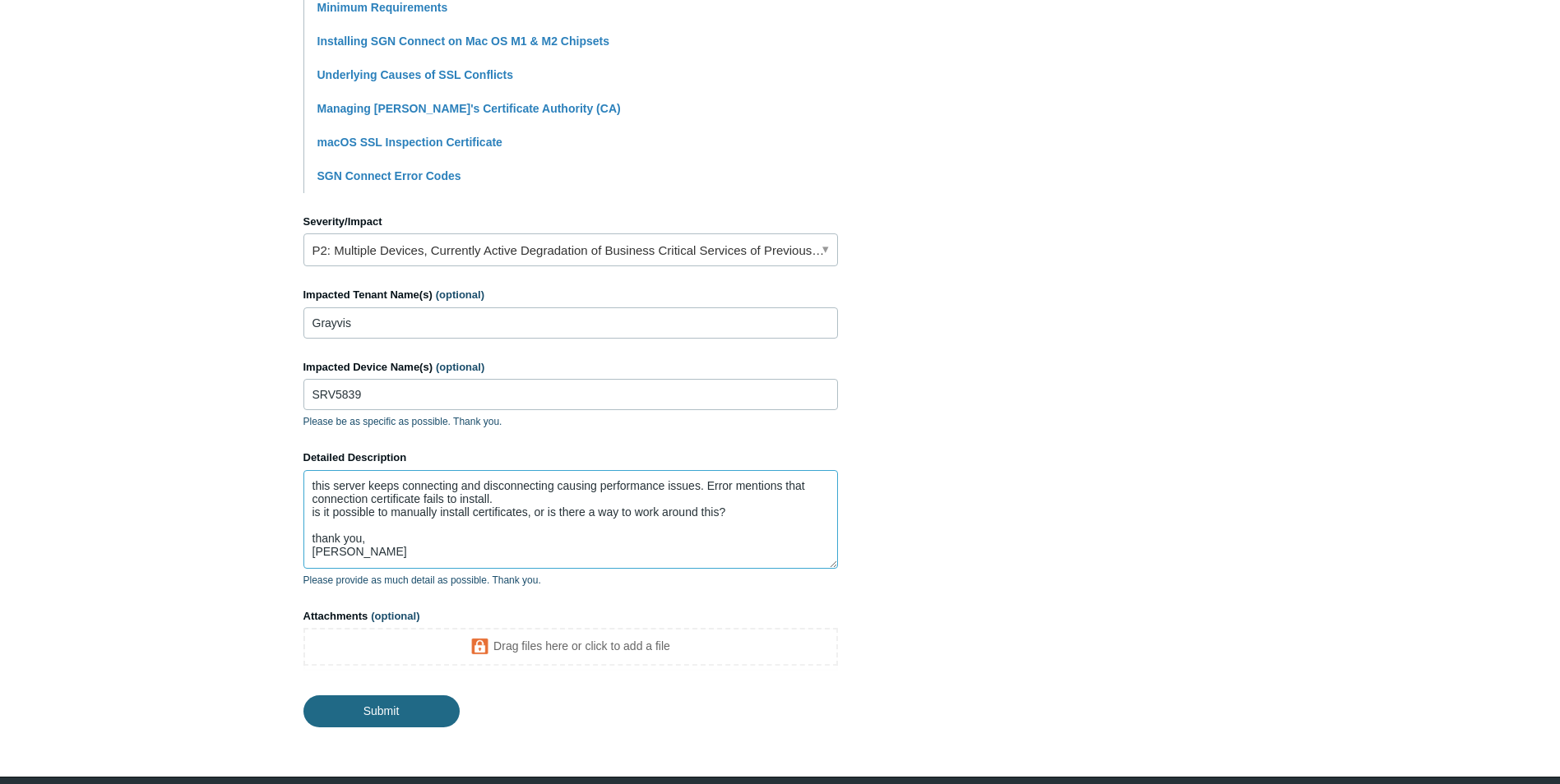
type textarea "this server keeps connecting and disconnecting causing performance issues. Erro…"
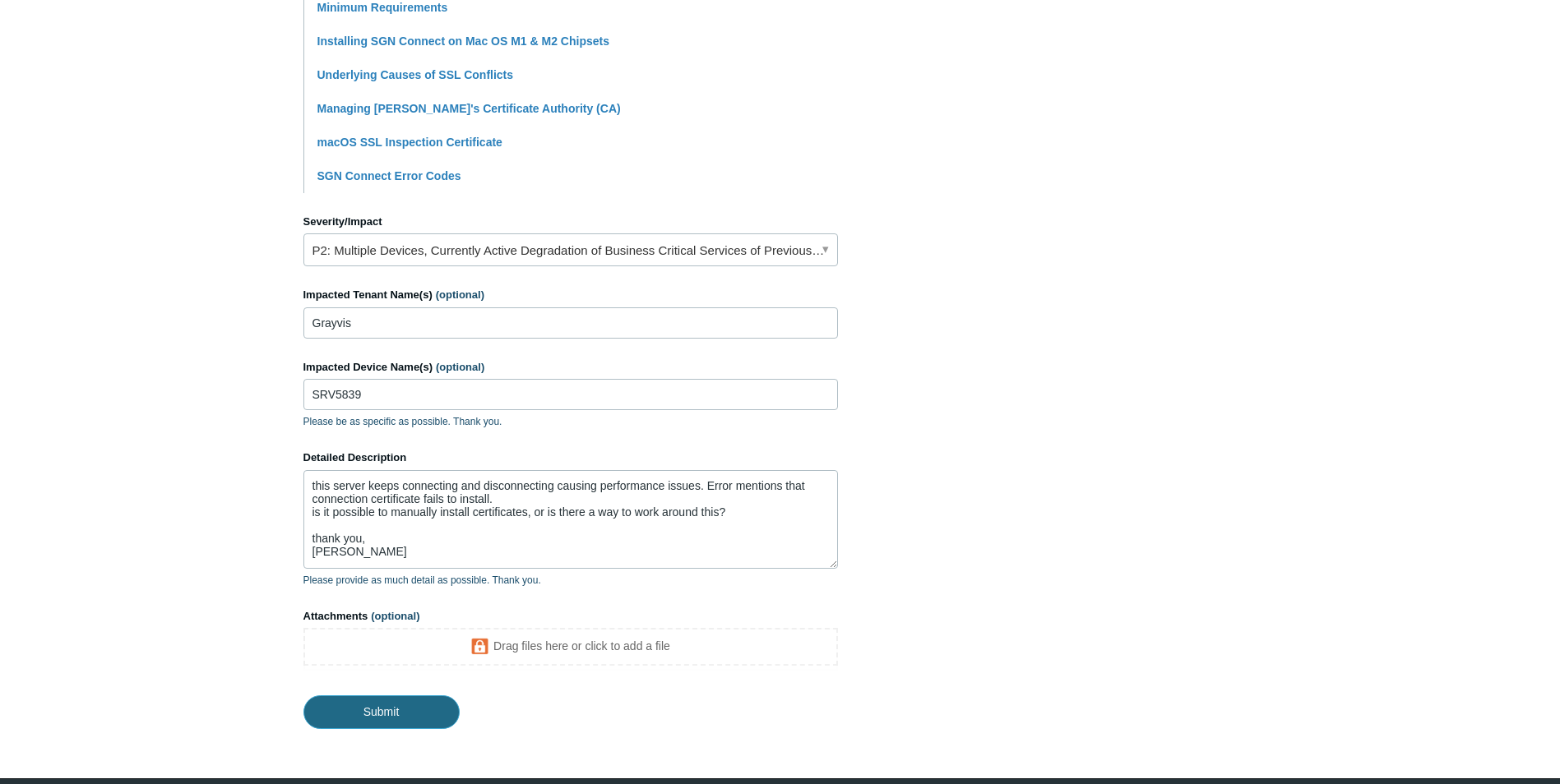
click at [396, 712] on input "Submit" at bounding box center [382, 712] width 156 height 33
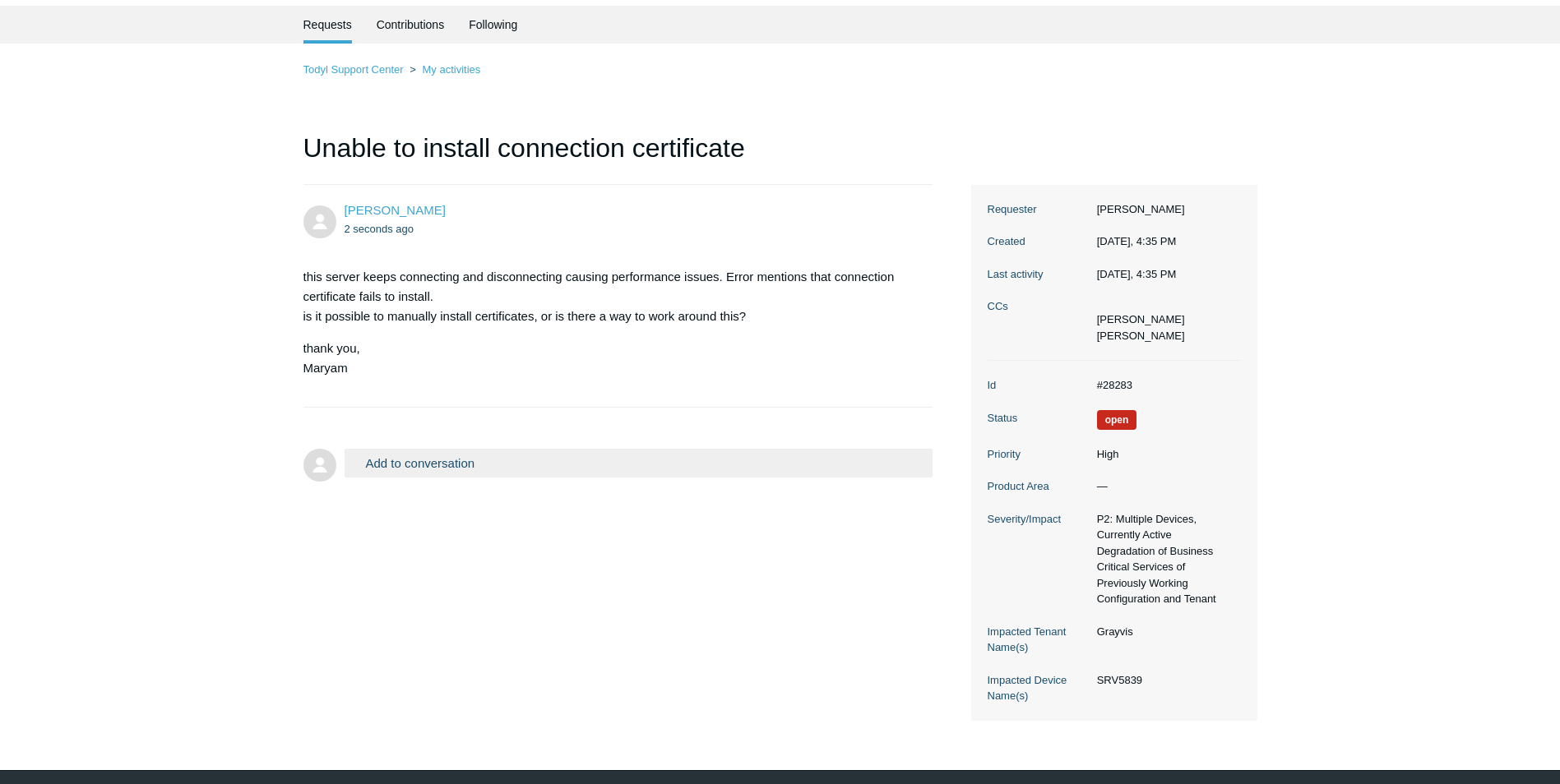
scroll to position [83, 0]
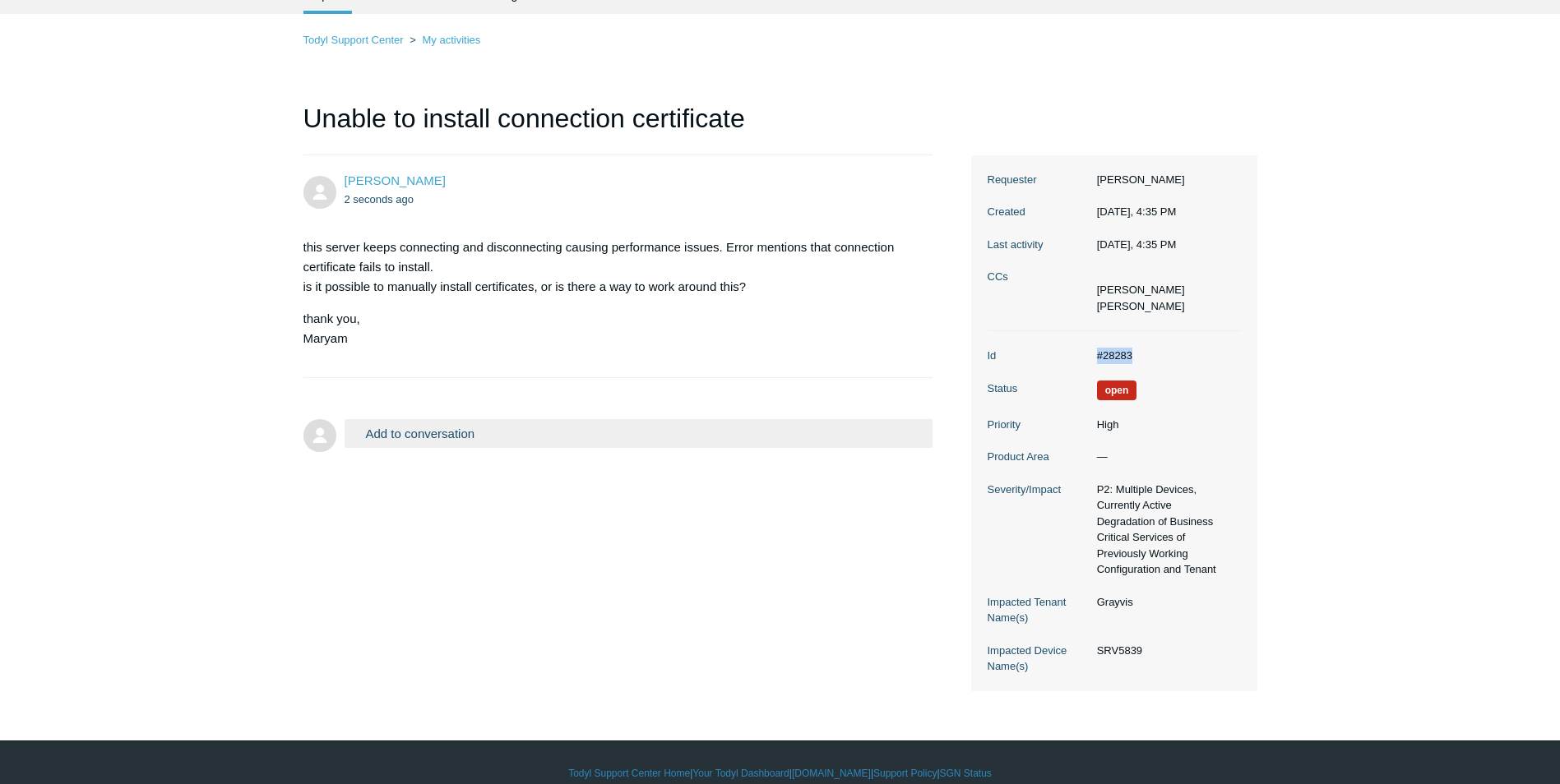
drag, startPoint x: 1156, startPoint y: 361, endPoint x: 1100, endPoint y: 346, distance: 58.0
click at [1100, 346] on dl "Id #28283 Status Open Priority High Product Area — Severity/Impact P2: Multiple…" at bounding box center [1114, 512] width 254 height 360
copy dd "#28283"
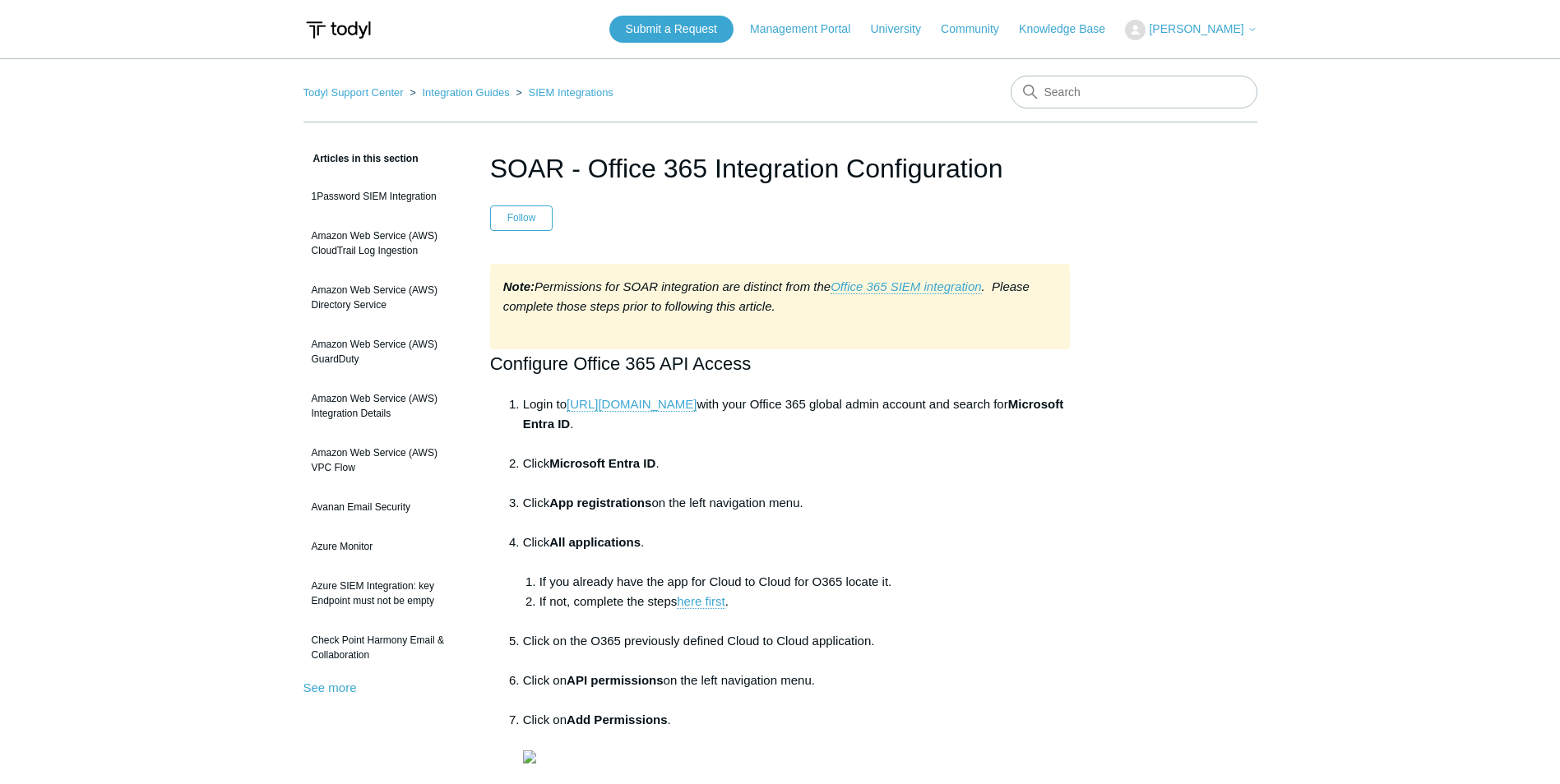
scroll to position [822, 0]
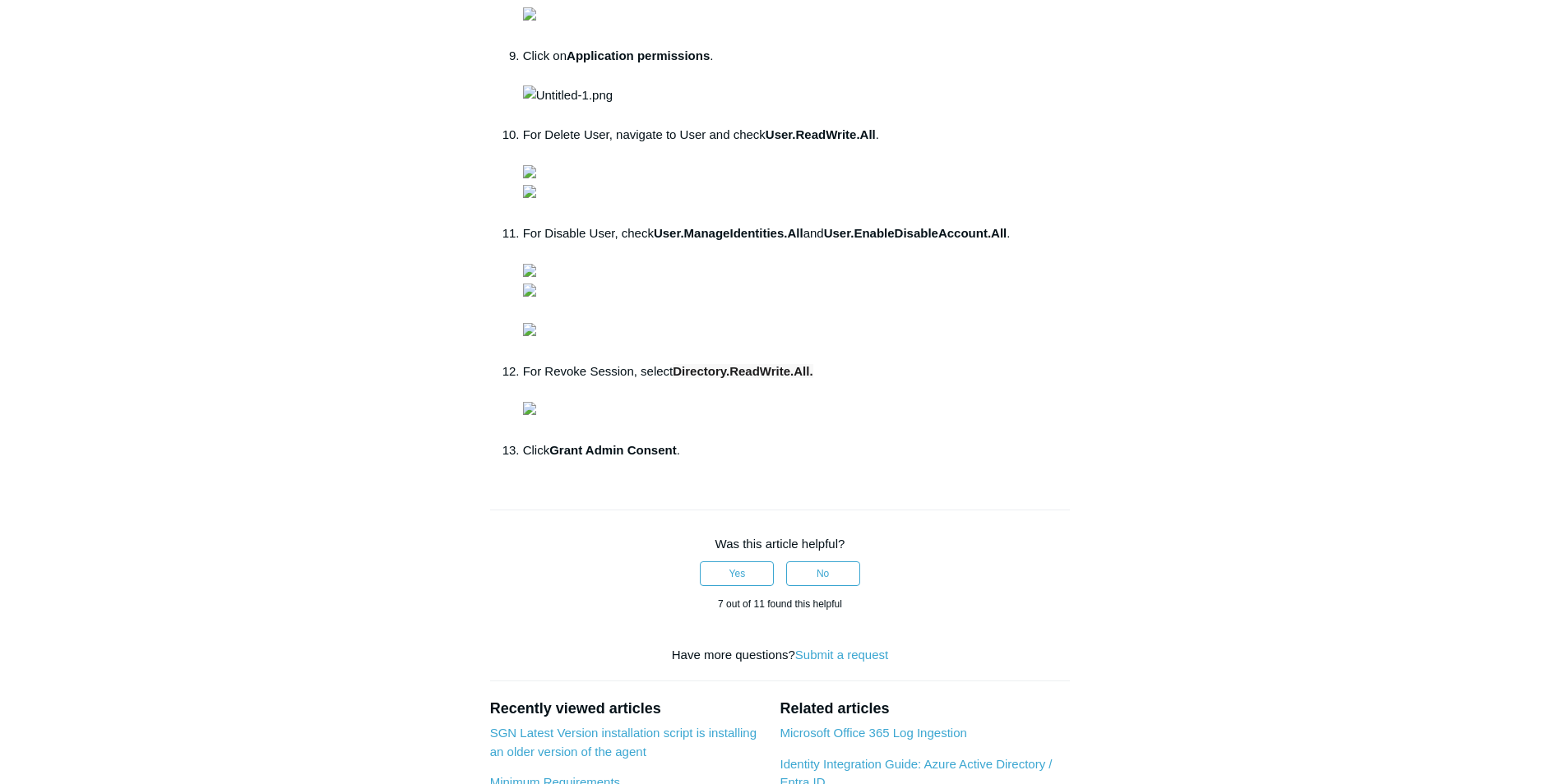
click at [1298, 198] on main "Todyl Support Center Integration Guides SIEM Integrations Articles in this sect…" at bounding box center [780, 175] width 1560 height 1876
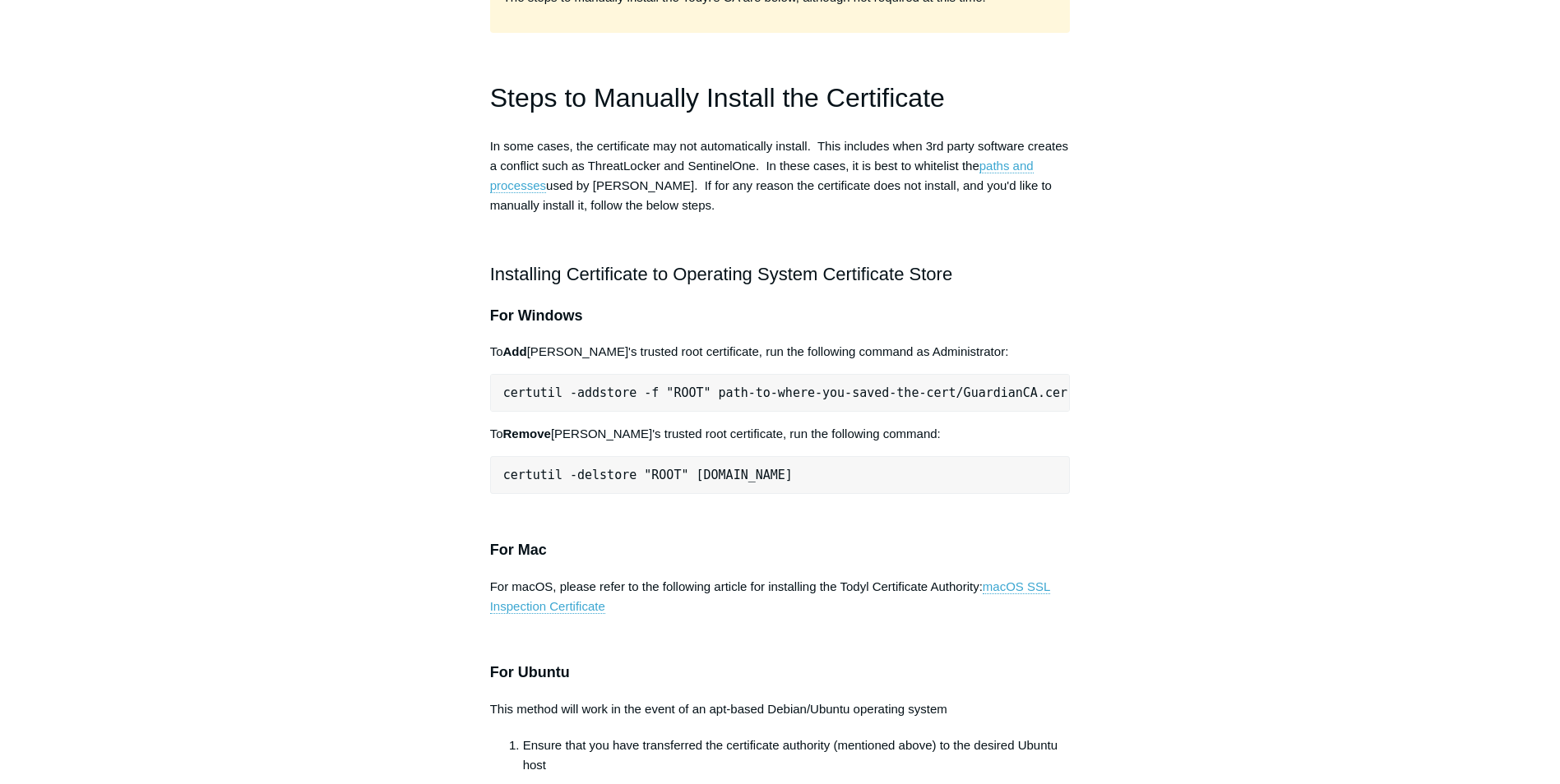
scroll to position [658, 0]
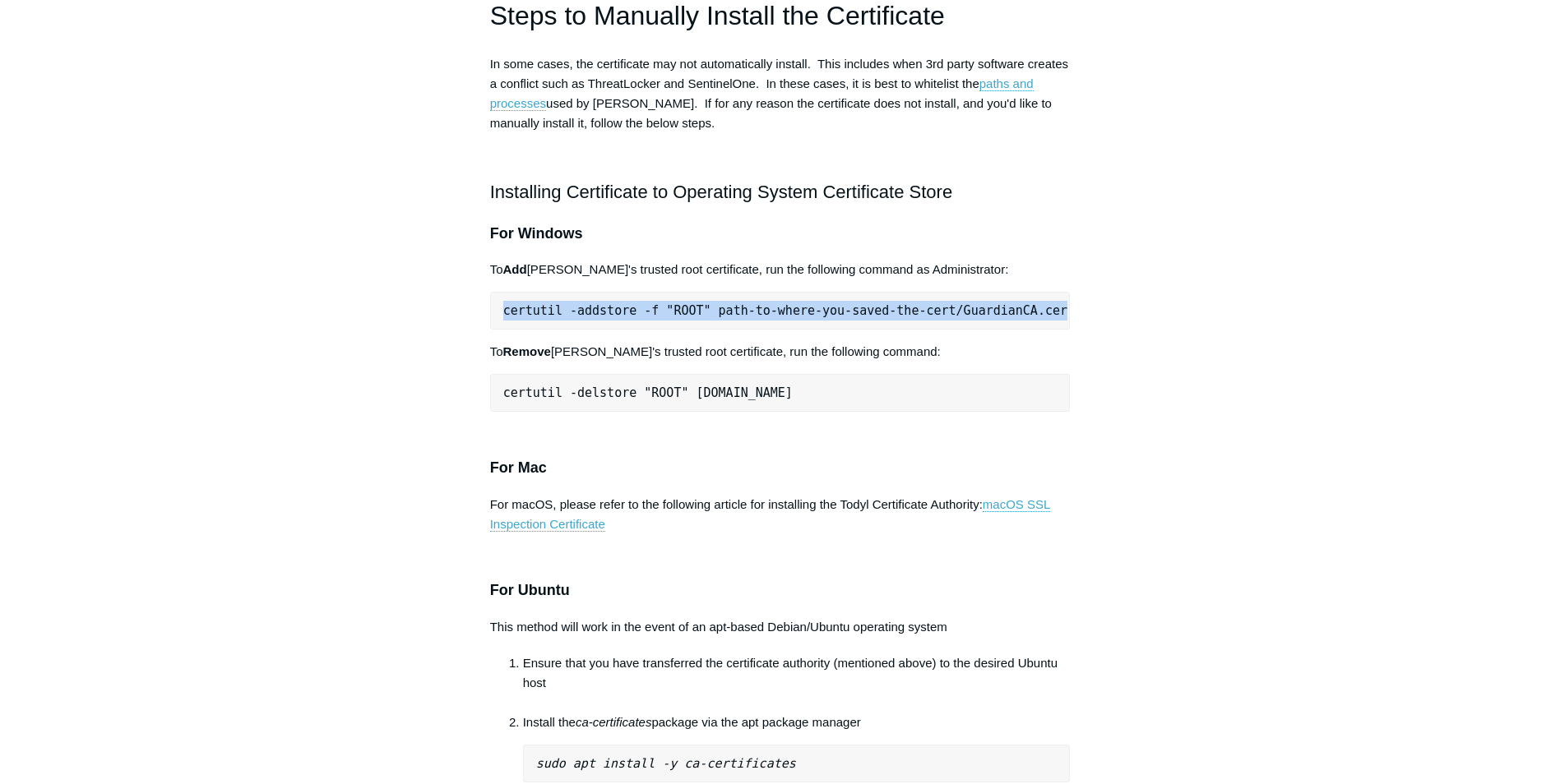
drag, startPoint x: 505, startPoint y: 270, endPoint x: 1033, endPoint y: 268, distance: 528.0
click at [1033, 292] on pre "certutil -addstore -f "ROOT" path-to-where-you-saved-the-cert/GuardianCA.cer" at bounding box center [780, 310] width 581 height 38
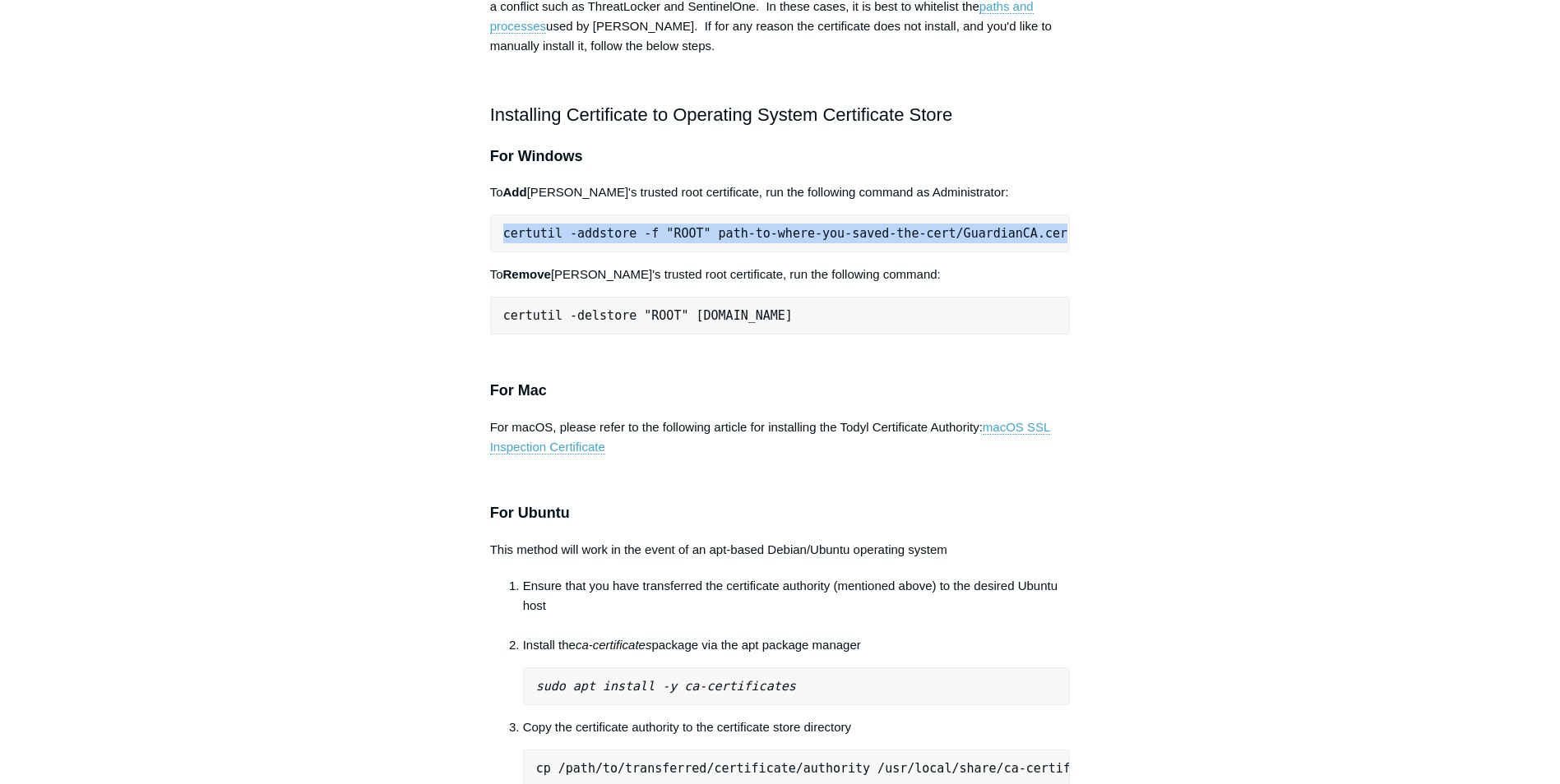
scroll to position [576, 0]
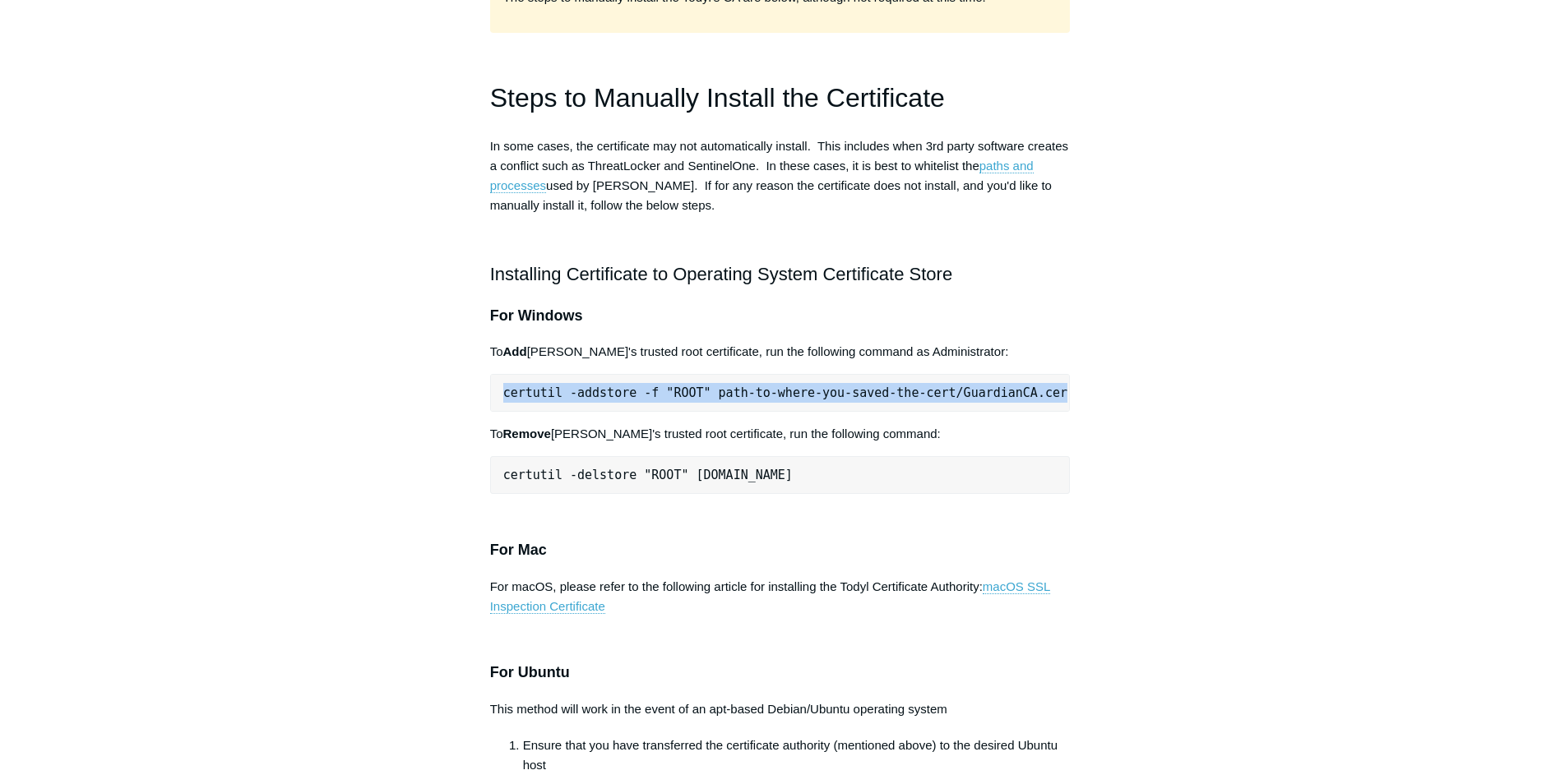
copy span "certutil -addstore -f "ROOT" path-to-where-you-saved-the-cert/GuardianCA.cer"
click at [927, 374] on pre "certutil -addstore -f "ROOT" path-to-where-you-saved-the-cert/GuardianCA.cer" at bounding box center [780, 393] width 581 height 38
drag, startPoint x: 505, startPoint y: 355, endPoint x: 693, endPoint y: 345, distance: 188.3
click at [693, 374] on pre "certutil -addstore -f "ROOT" path-to-where-you-saved-the-cert/GuardianCA.cer" at bounding box center [780, 393] width 581 height 38
copy span "certutil -addstore -f "ROOT""
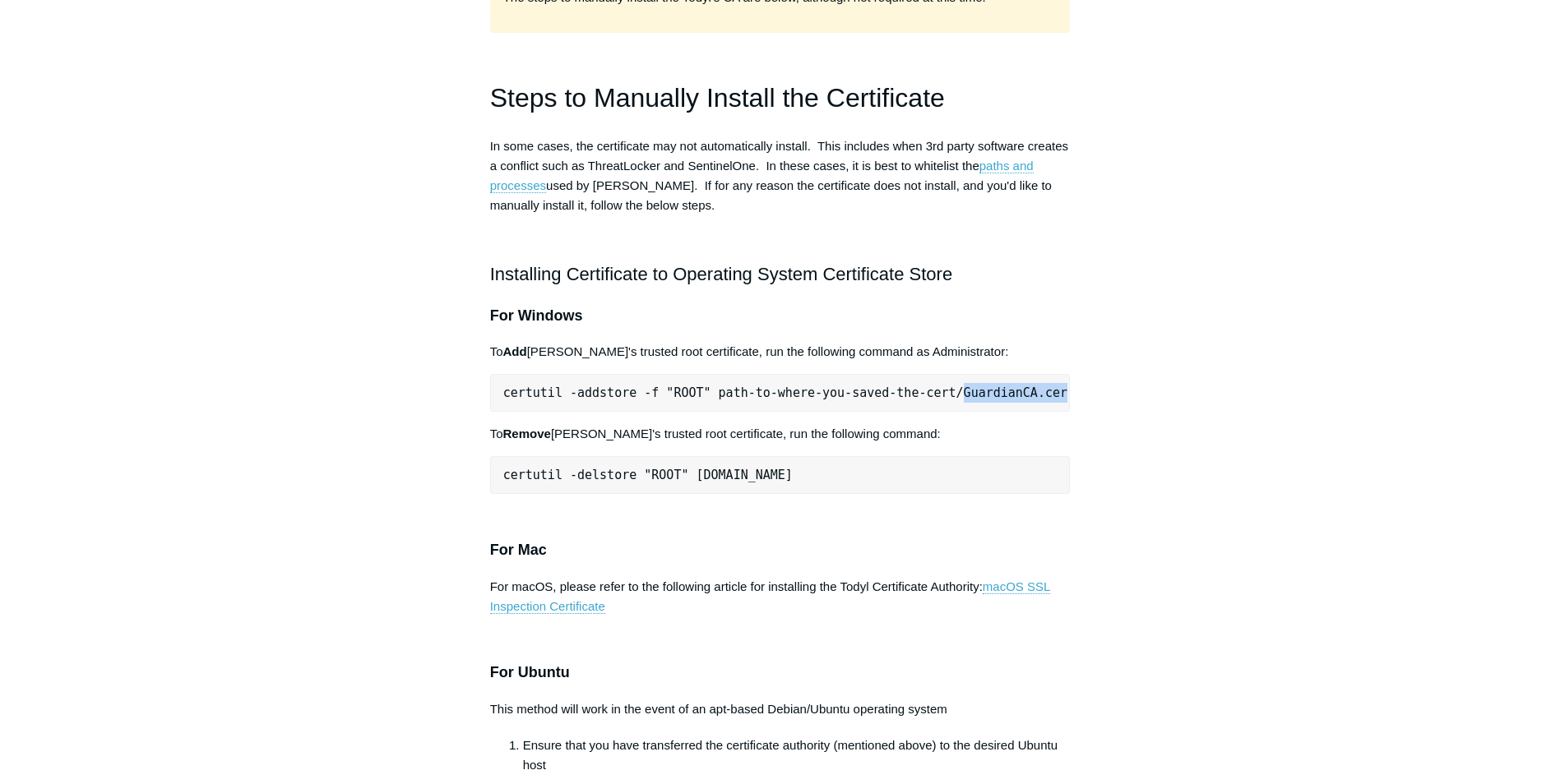
drag, startPoint x: 1016, startPoint y: 354, endPoint x: 924, endPoint y: 354, distance: 92.0
click at [924, 385] on span "certutil -addstore -f "ROOT" path-to-where-you-saved-the-cert/GuardianCA.cer" at bounding box center [785, 393] width 564 height 15
copy span "GuardianCA.cer"
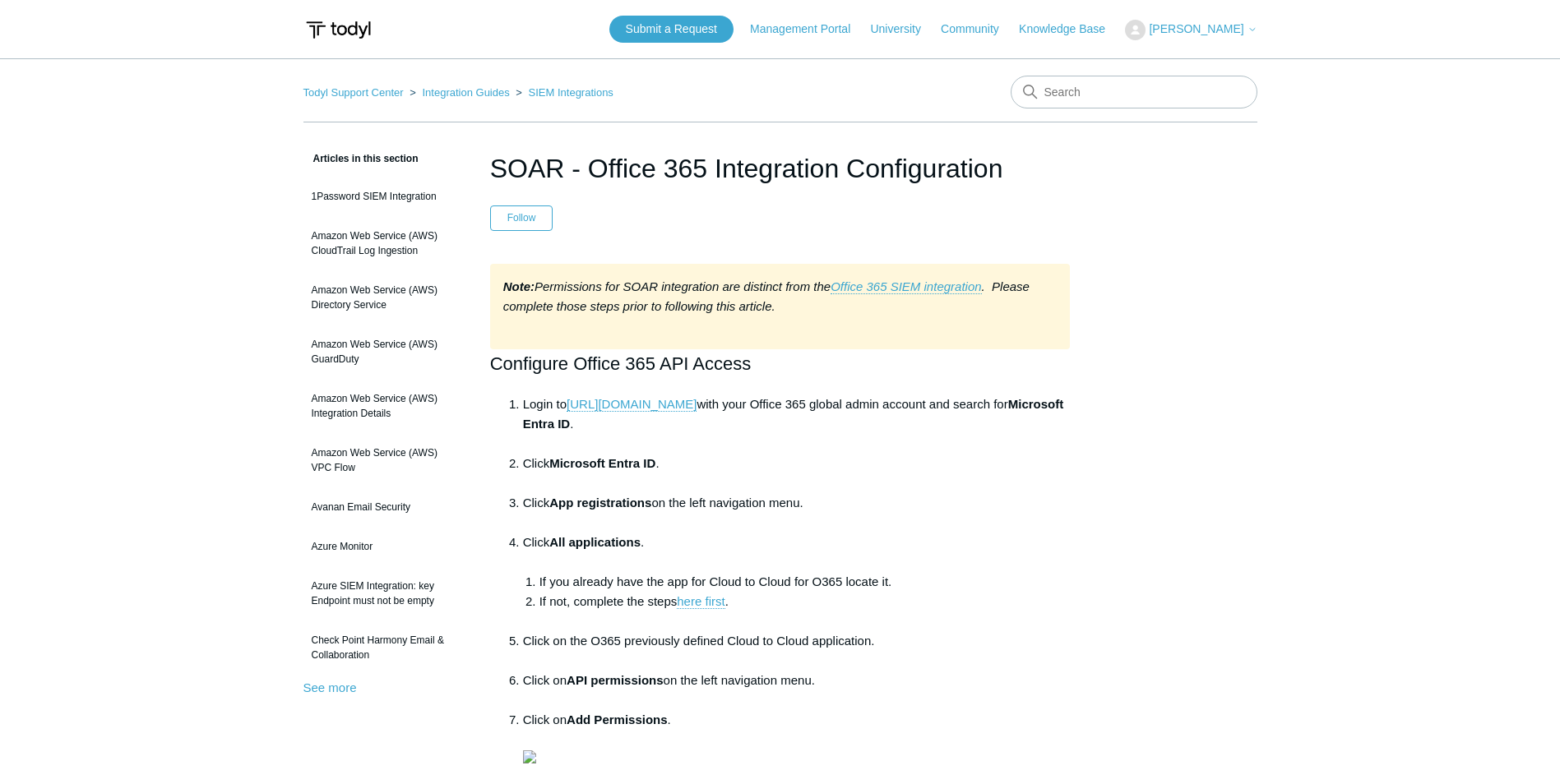
scroll to position [822, 0]
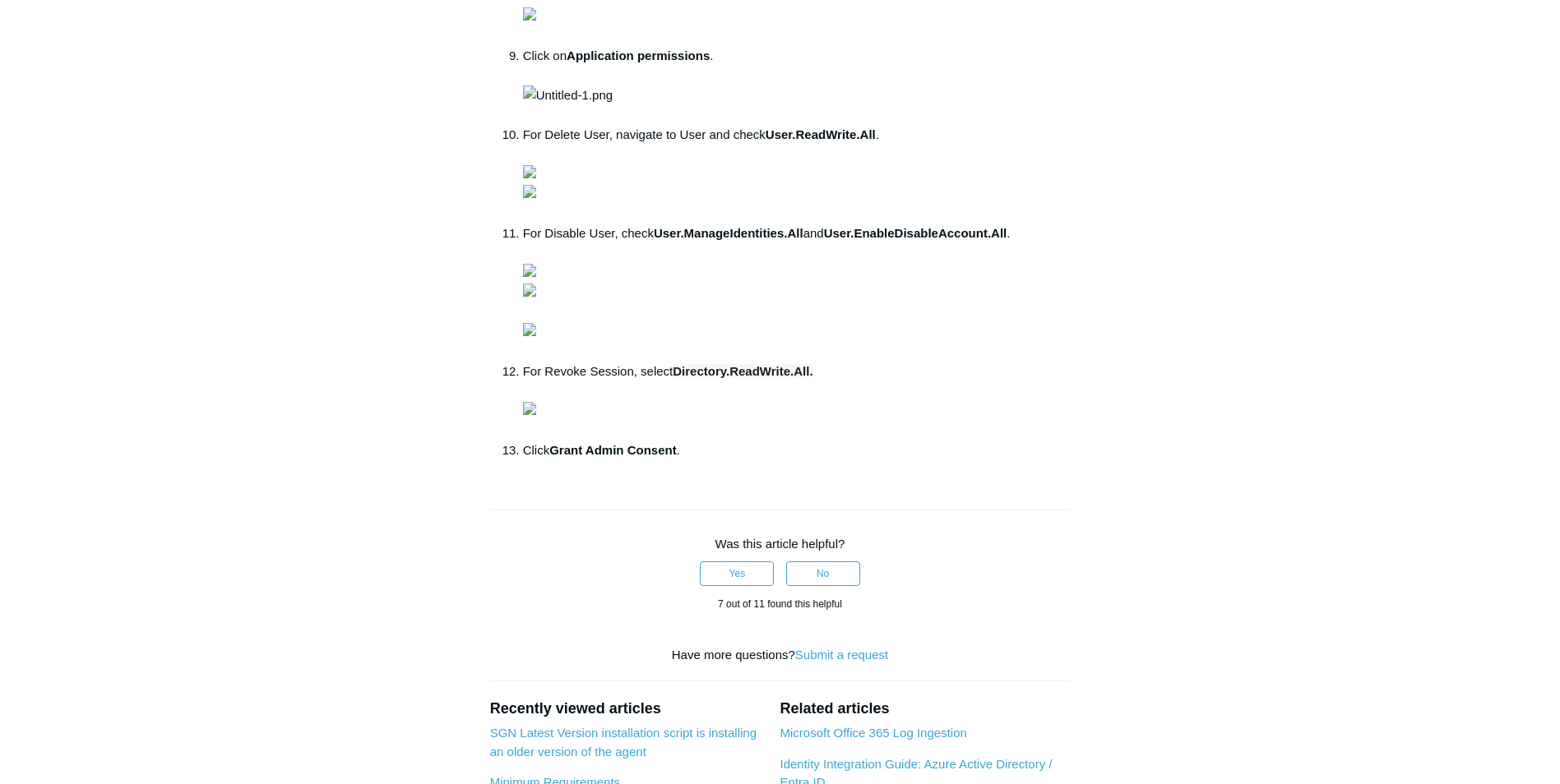
drag, startPoint x: 167, startPoint y: 79, endPoint x: 169, endPoint y: 12, distance: 67.0
click at [169, 62] on main "Todyl Support Center Integration Guides SIEM Integrations Articles in this sect…" at bounding box center [780, 175] width 1560 height 1876
